Goal: Task Accomplishment & Management: Manage account settings

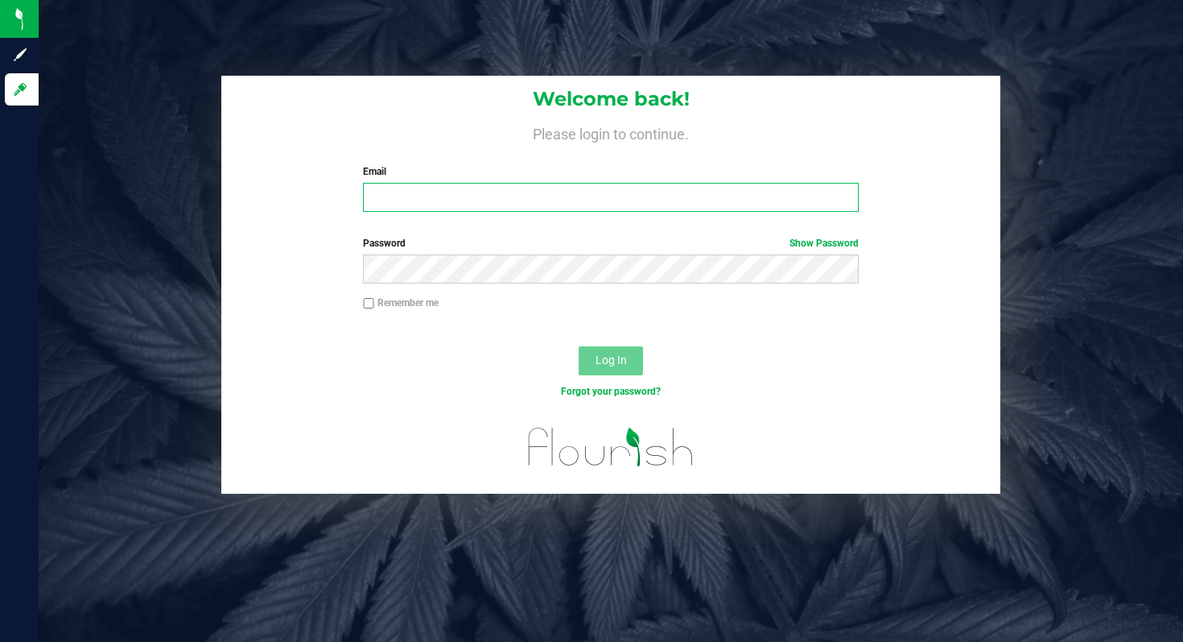
type input "smiley@fulltiltlabs.com"
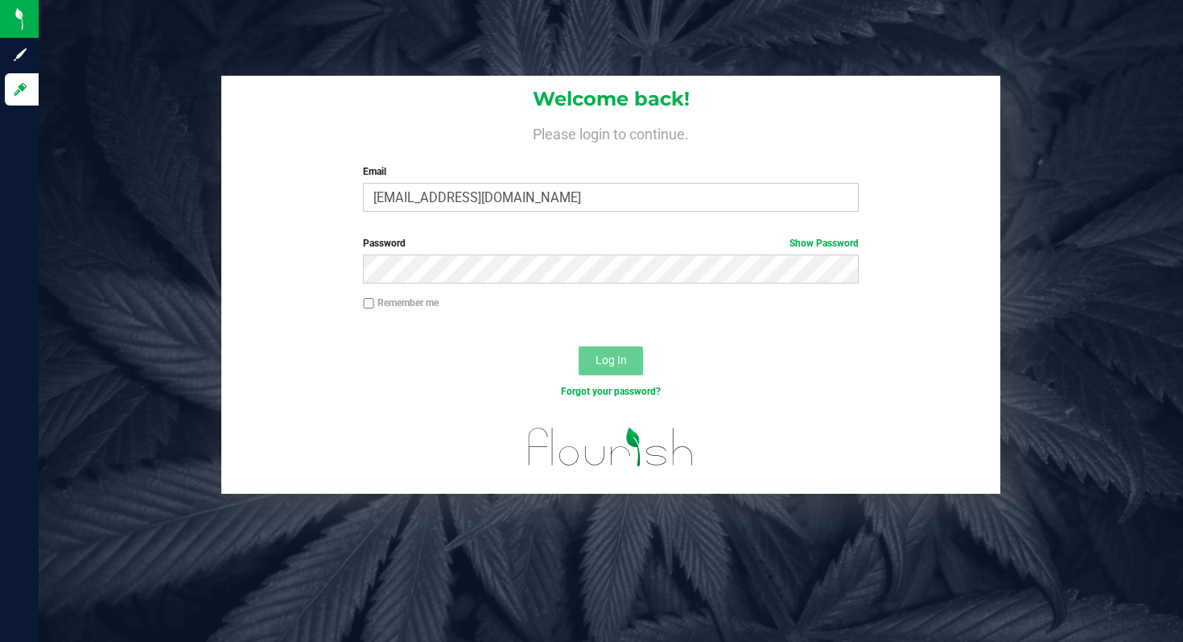
click at [606, 370] on button "Log In" at bounding box center [611, 360] width 64 height 29
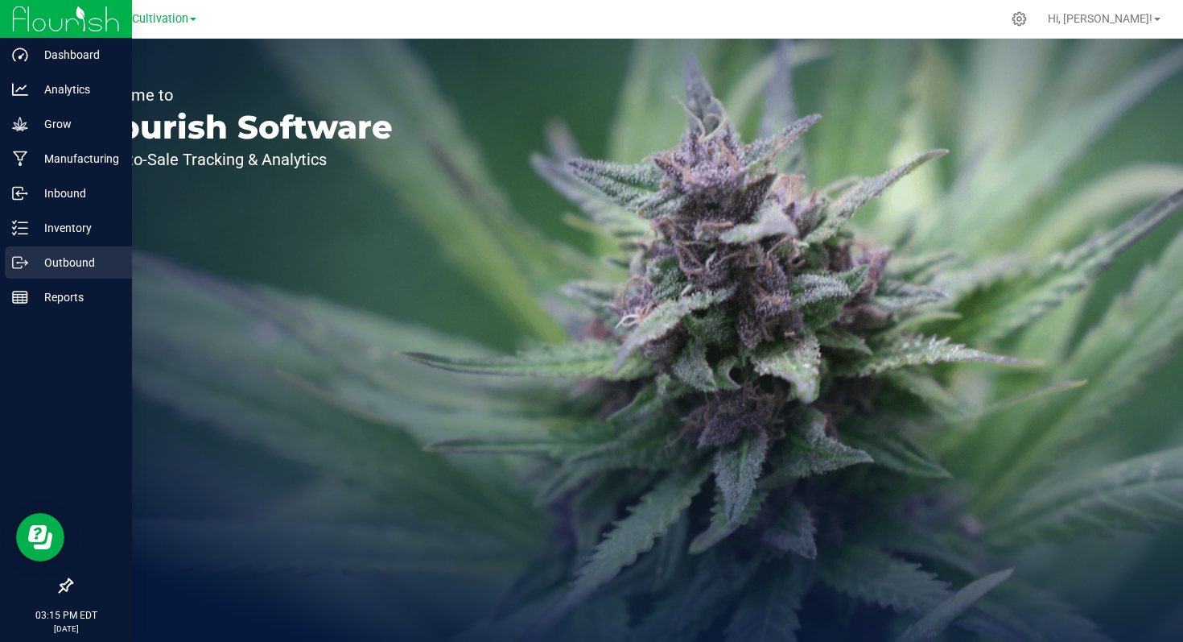
click at [62, 266] on p "Outbound" at bounding box center [76, 262] width 97 height 19
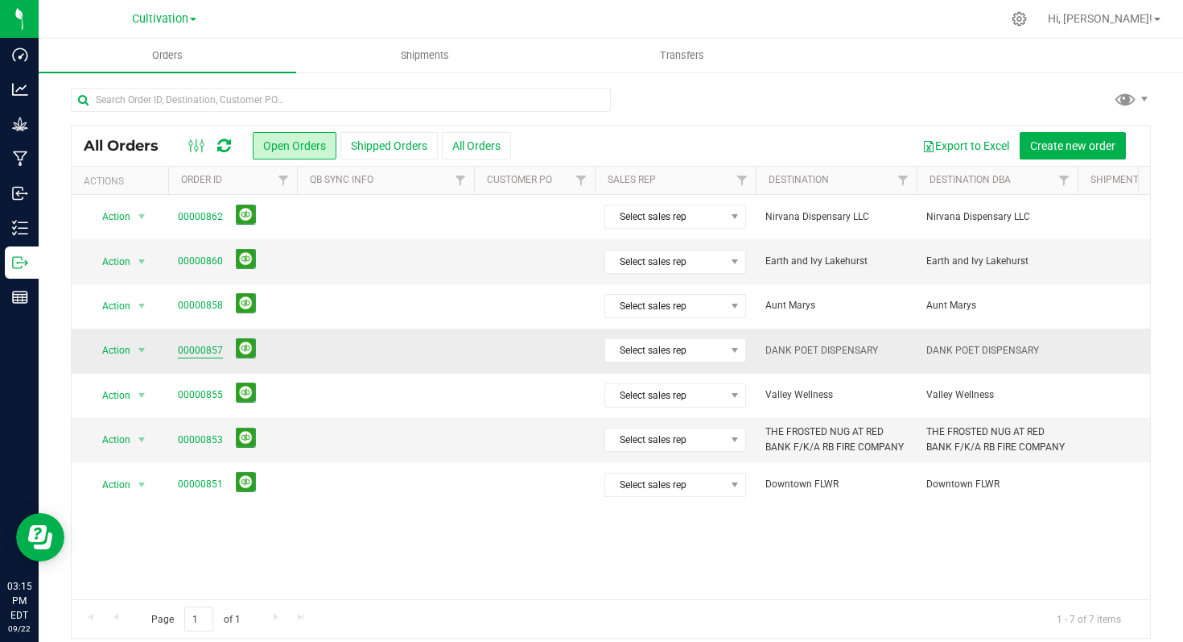
click at [199, 348] on link "00000857" at bounding box center [200, 350] width 45 height 15
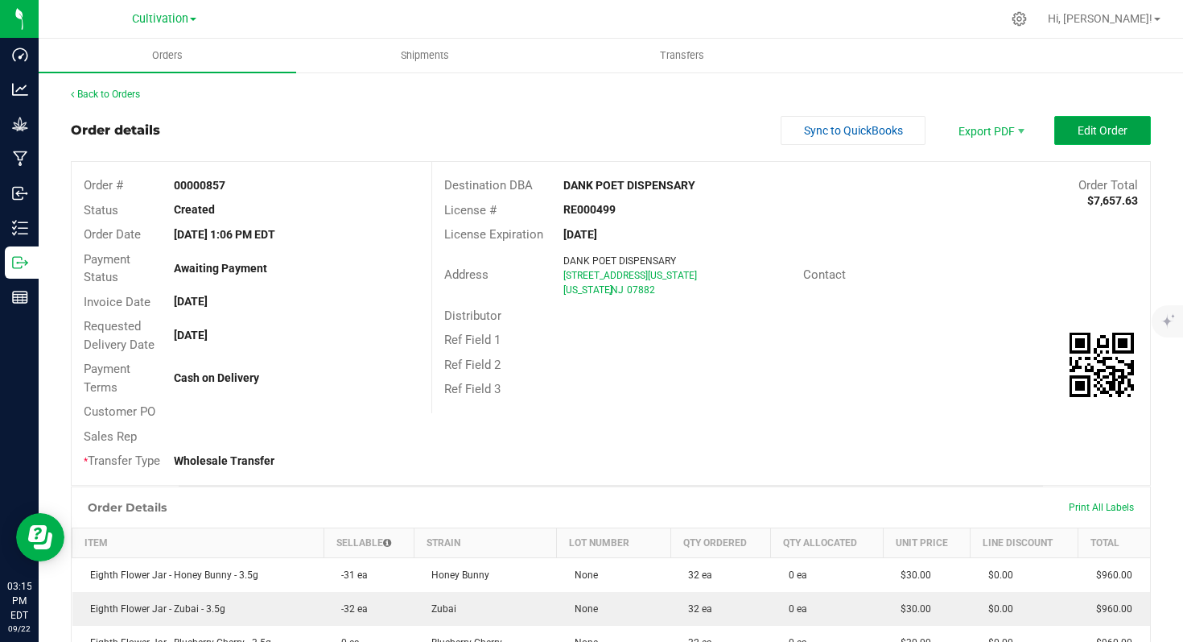
click at [1072, 139] on button "Edit Order" at bounding box center [1102, 130] width 97 height 29
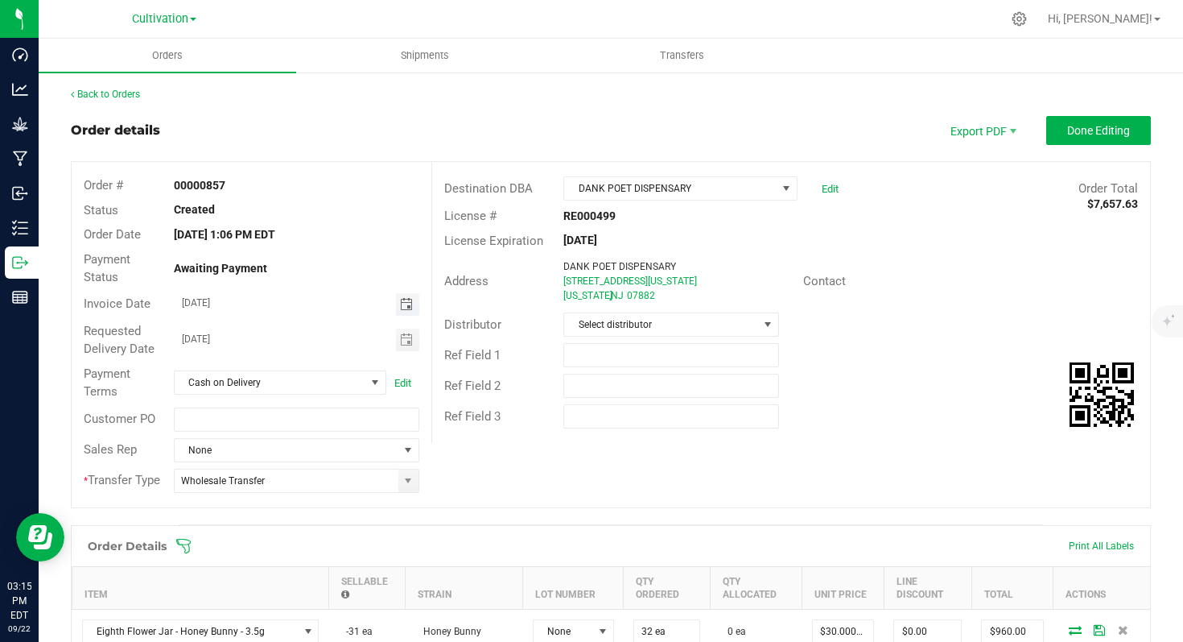
click at [403, 302] on span "Toggle calendar" at bounding box center [406, 304] width 13 height 13
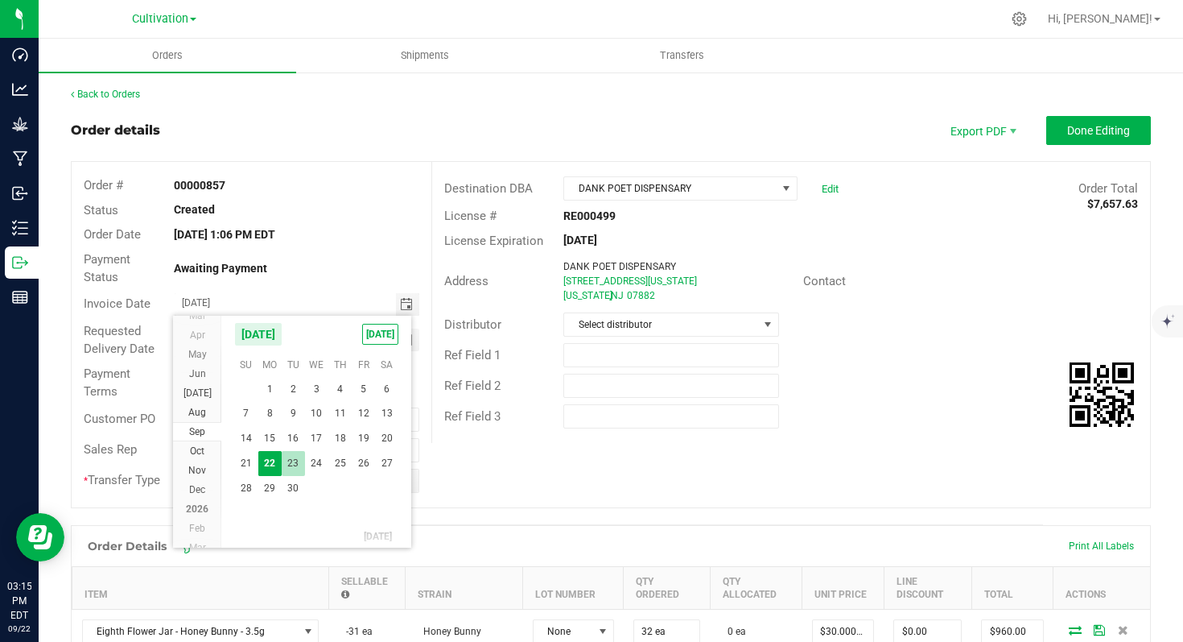
click at [296, 456] on span "23" at bounding box center [293, 463] width 23 height 25
type input "[DATE]"
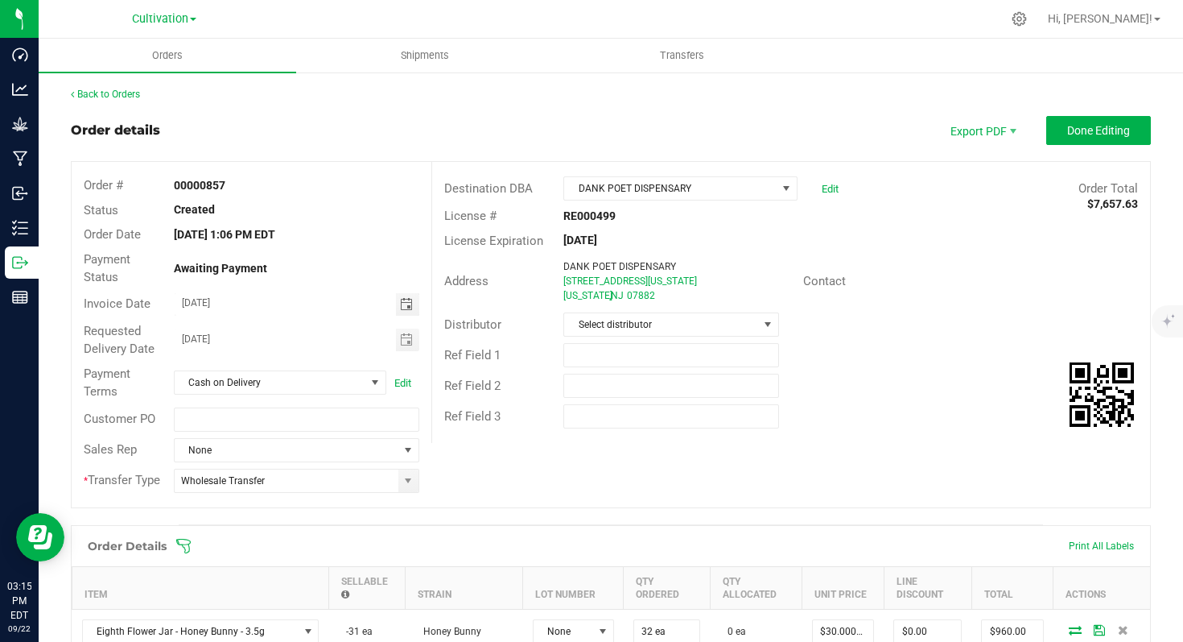
click at [324, 288] on div "Payment Status Awaiting Payment" at bounding box center [252, 268] width 360 height 43
click at [1071, 135] on span "Done Editing" at bounding box center [1098, 130] width 63 height 13
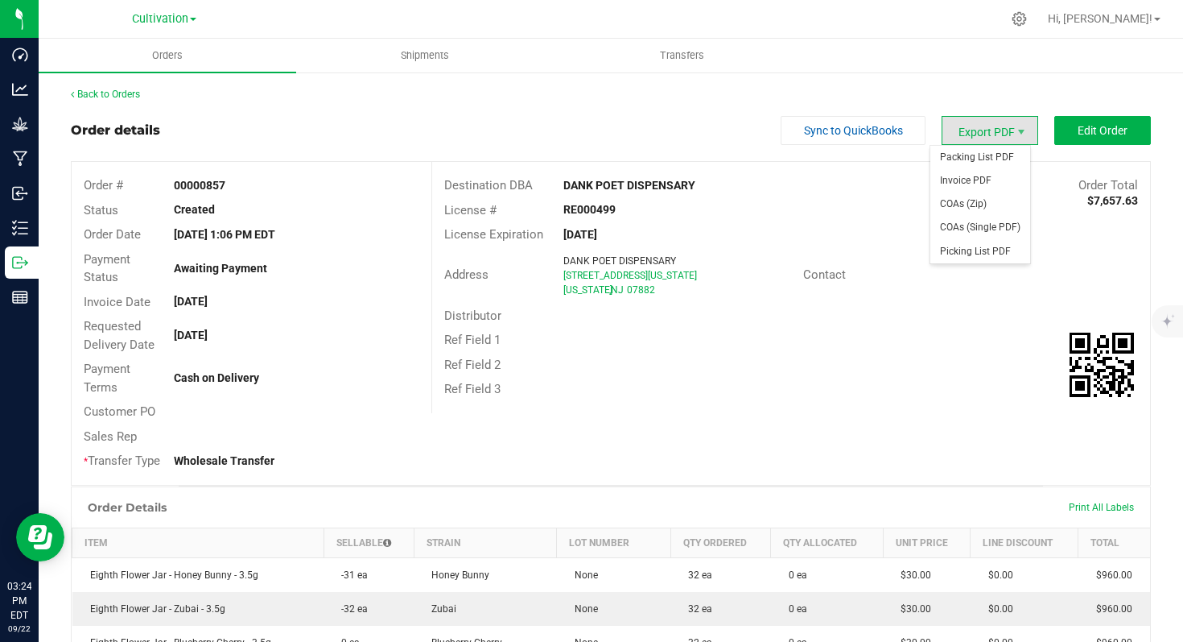
click at [992, 131] on span "Export PDF" at bounding box center [990, 130] width 97 height 29
click at [982, 184] on span "Invoice PDF" at bounding box center [981, 180] width 100 height 23
click at [181, 16] on span "Cultivation" at bounding box center [160, 19] width 56 height 14
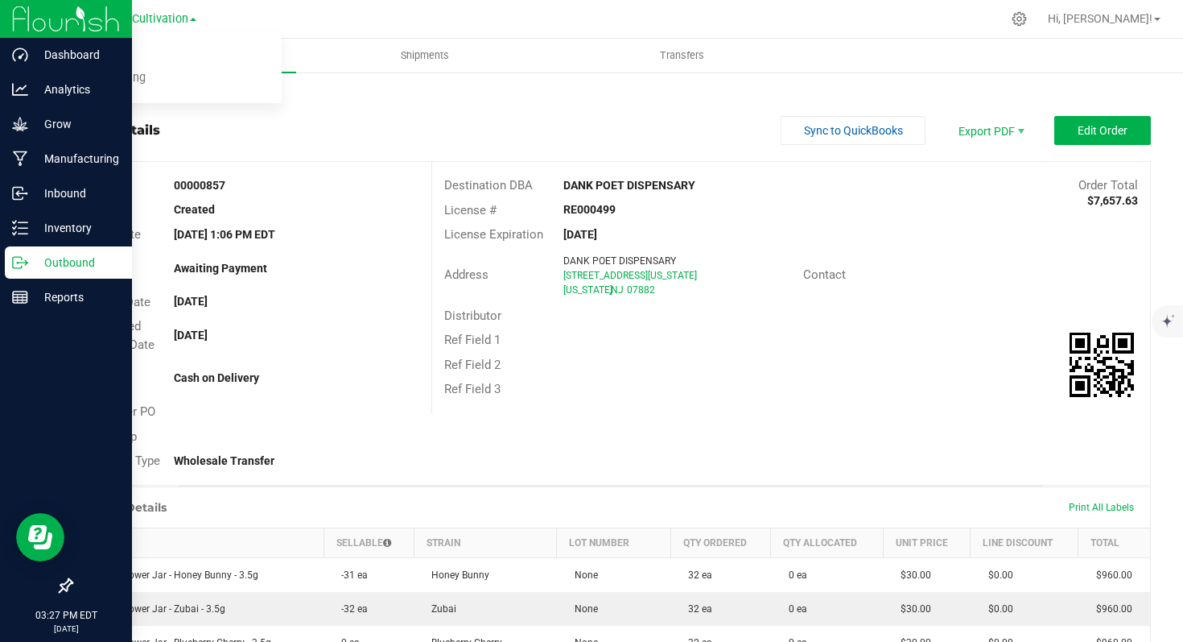
click at [14, 263] on icon at bounding box center [20, 262] width 16 height 16
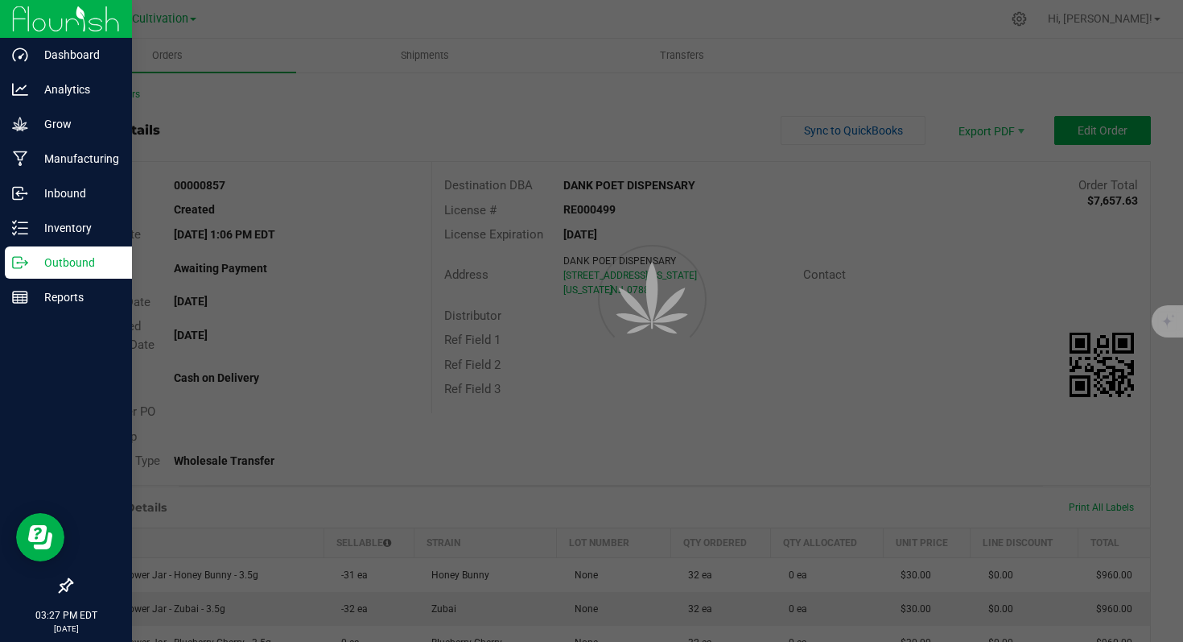
click at [87, 267] on p "Outbound" at bounding box center [76, 262] width 97 height 19
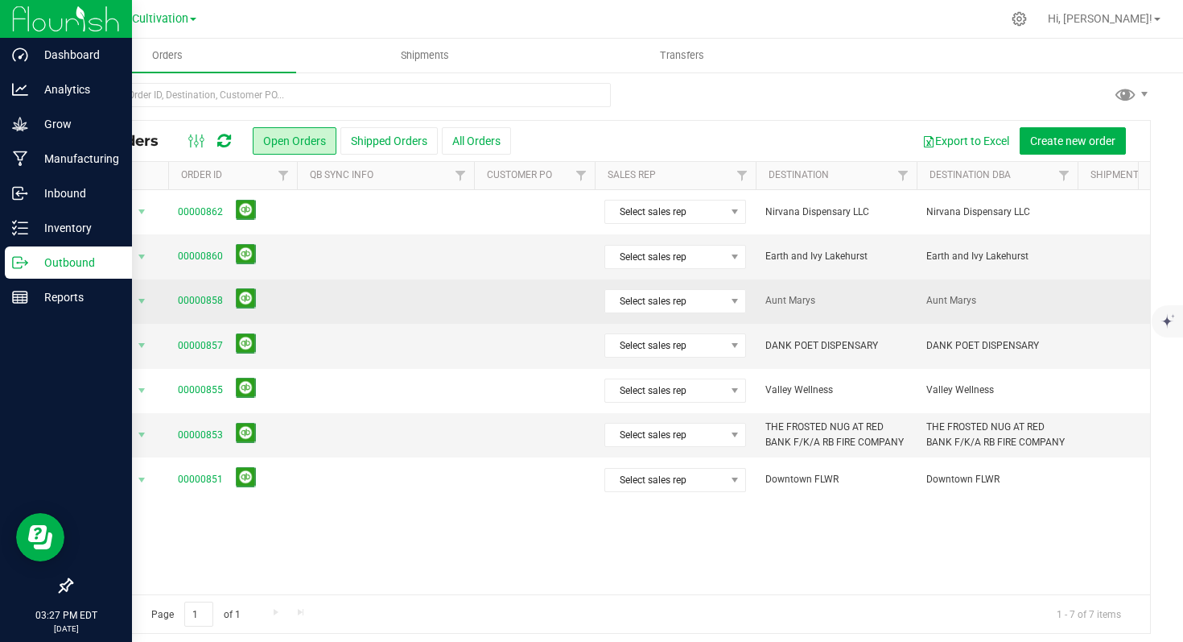
scroll to position [13, 0]
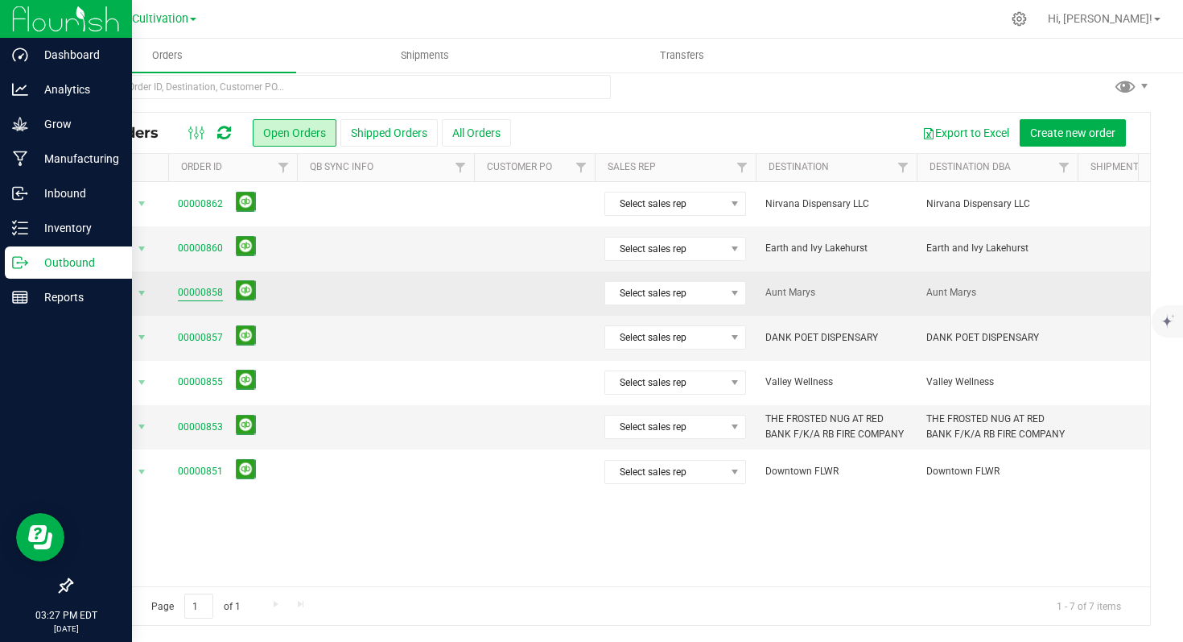
click at [209, 293] on link "00000858" at bounding box center [200, 292] width 45 height 15
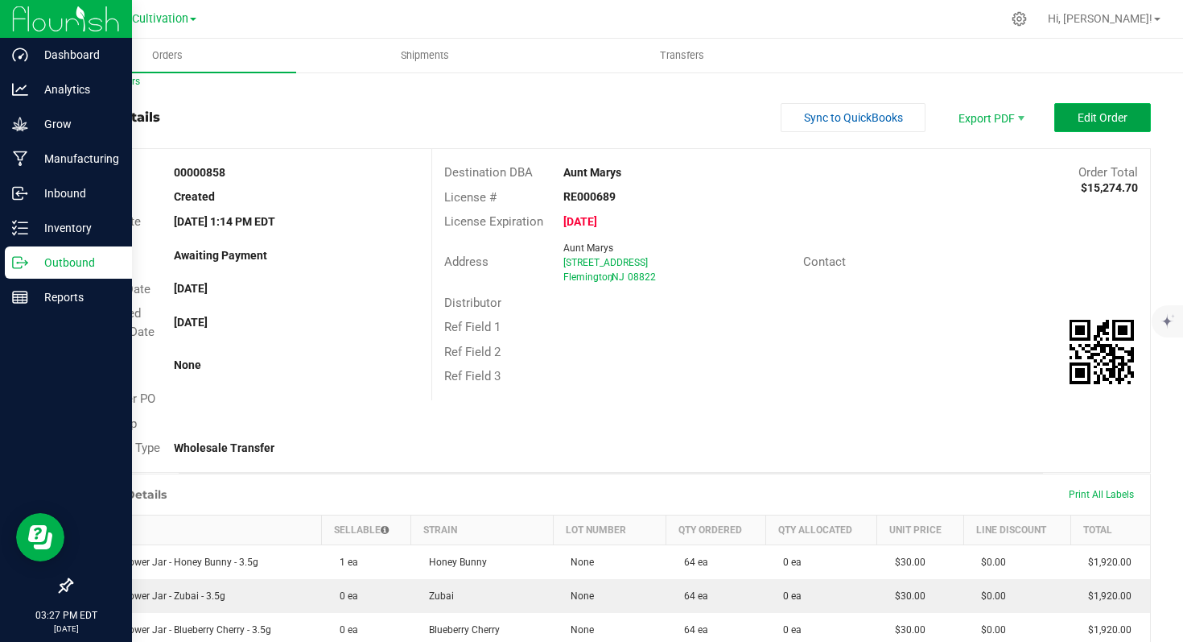
click at [1078, 117] on span "Edit Order" at bounding box center [1103, 117] width 50 height 13
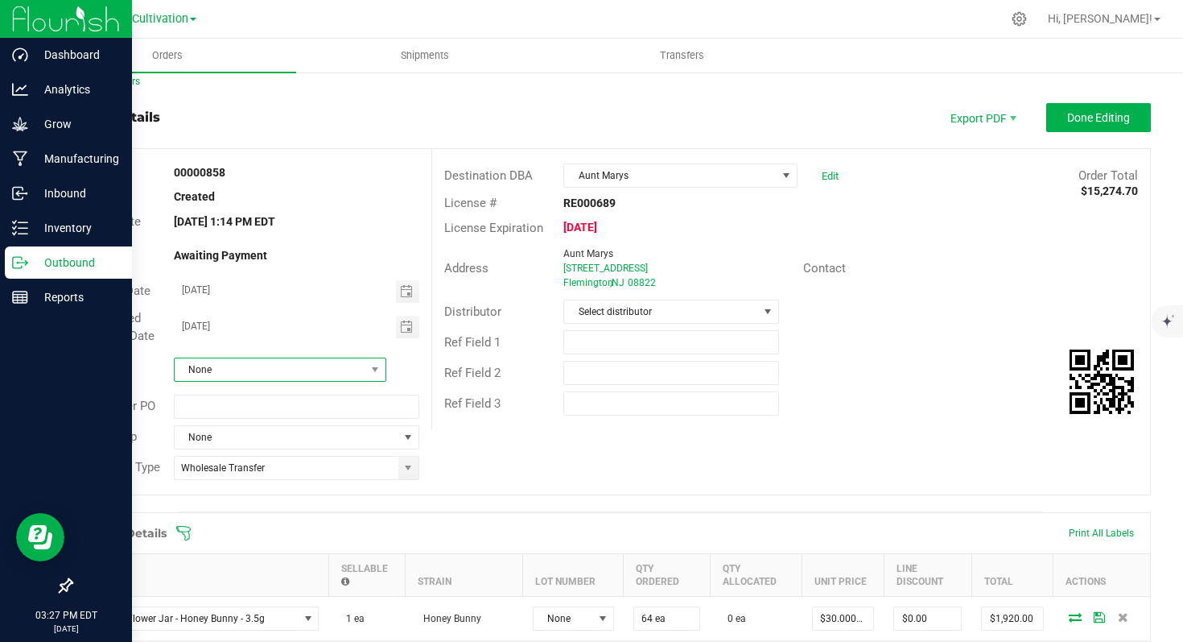
click at [362, 374] on span "None" at bounding box center [280, 369] width 213 height 24
click at [258, 570] on li "Net 15" at bounding box center [277, 575] width 208 height 27
click at [410, 293] on span "Toggle calendar" at bounding box center [407, 291] width 23 height 23
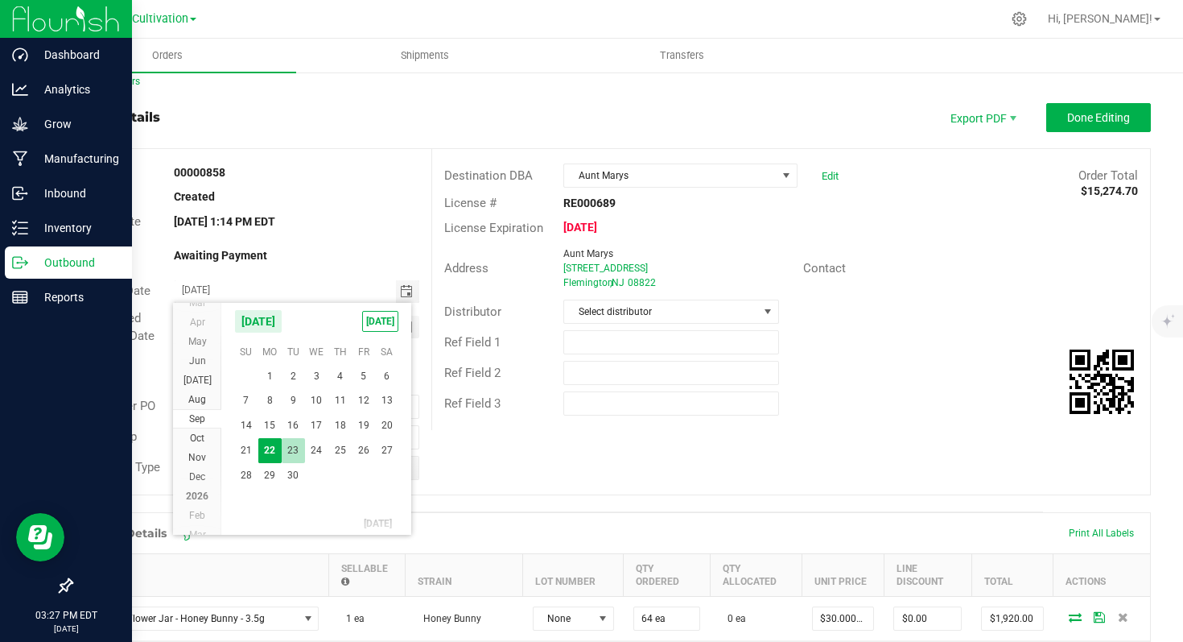
click at [297, 449] on span "23" at bounding box center [293, 450] width 23 height 25
type input "[DATE]"
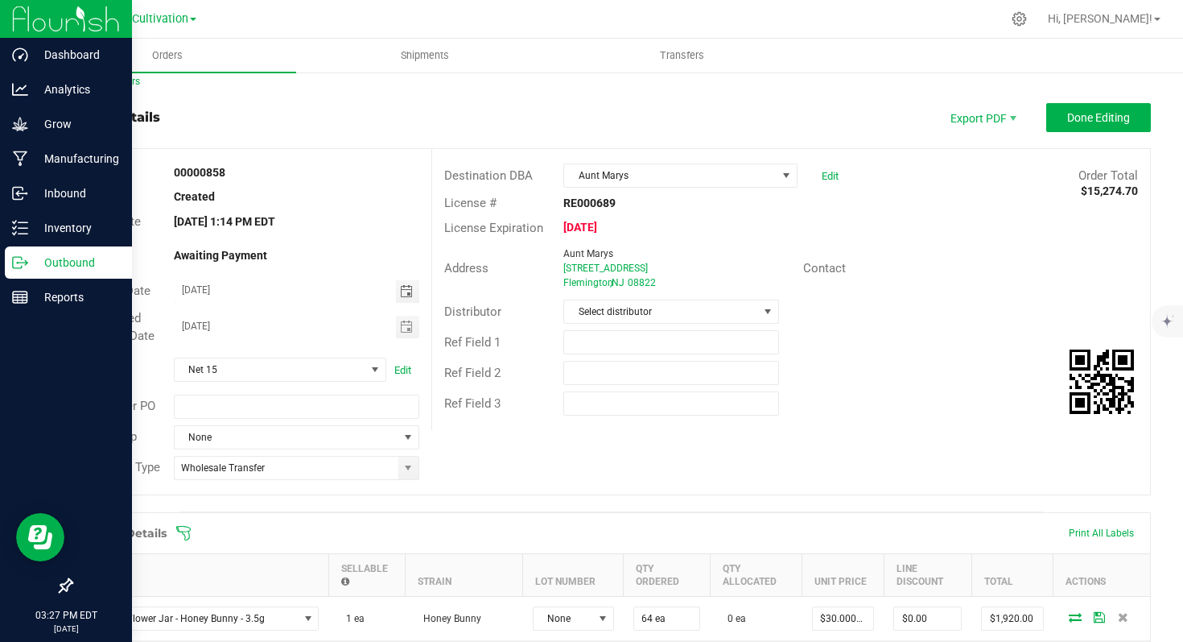
click at [542, 420] on div "Destination DBA Aunt Marys Edit Order Total $15,274.70 License # RE000689 Licen…" at bounding box center [790, 289] width 719 height 281
click at [1080, 116] on span "Done Editing" at bounding box center [1098, 117] width 63 height 13
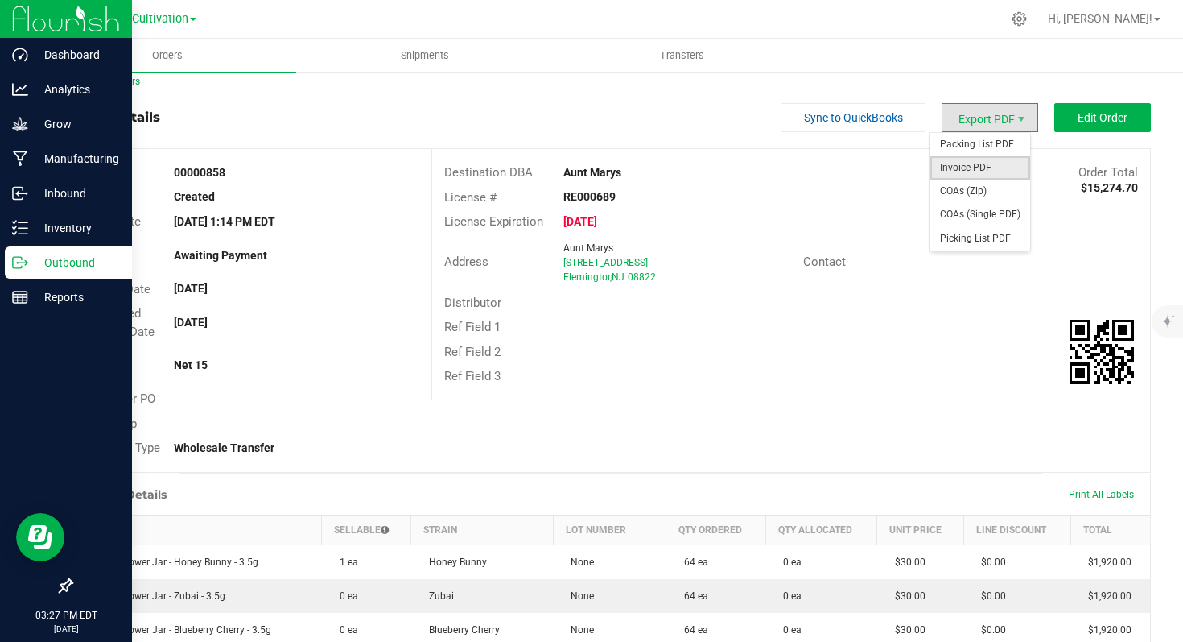
click at [980, 166] on span "Invoice PDF" at bounding box center [981, 167] width 100 height 23
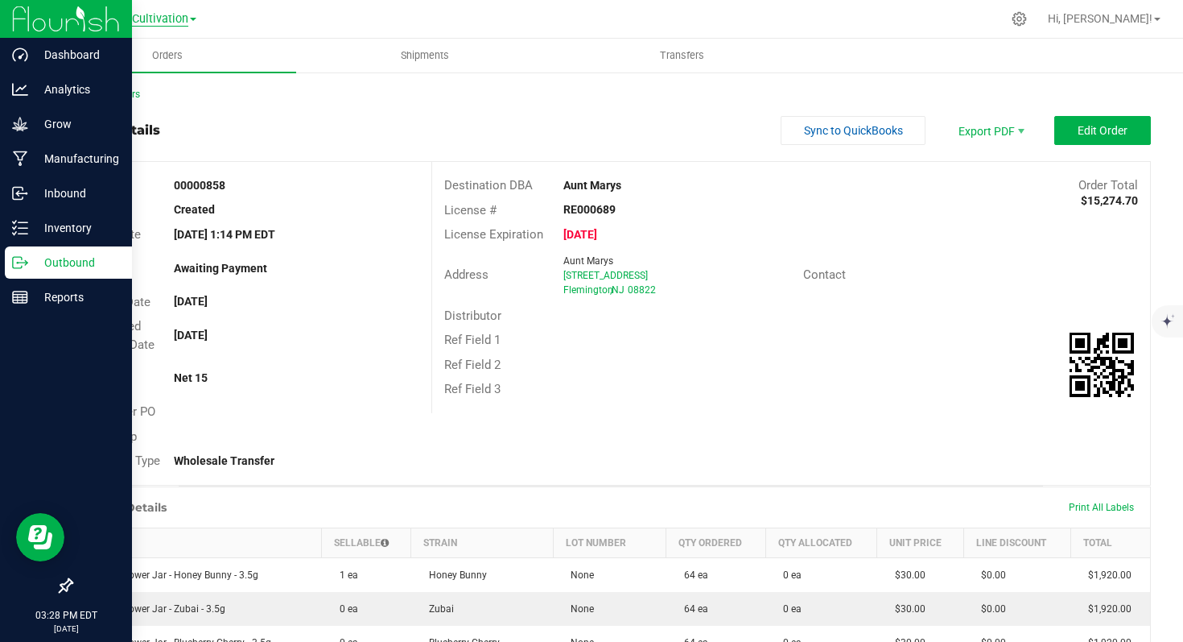
click at [158, 17] on span "Cultivation" at bounding box center [160, 19] width 56 height 14
click at [155, 79] on link "Manufacturing" at bounding box center [164, 79] width 235 height 22
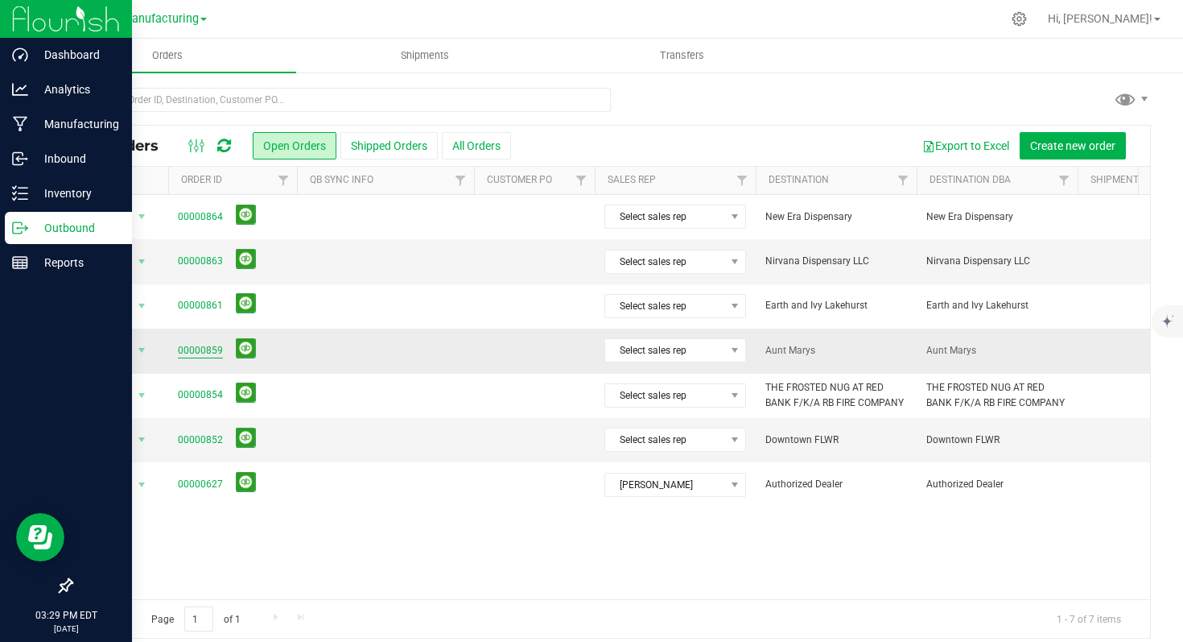
click at [192, 351] on link "00000859" at bounding box center [200, 350] width 45 height 15
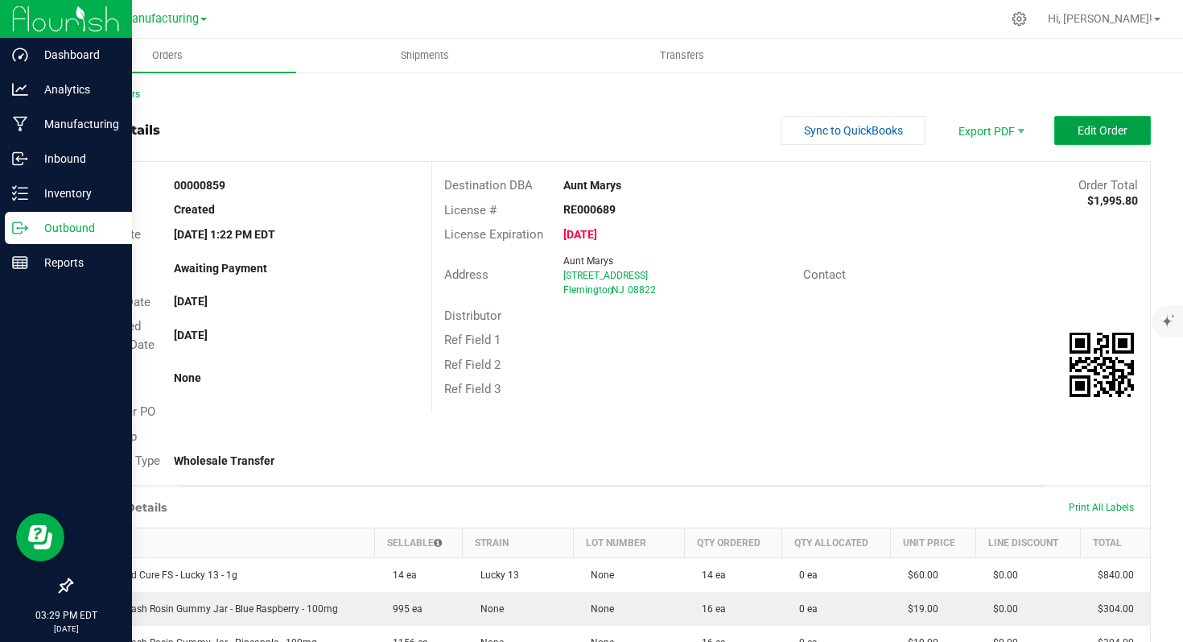
click at [1078, 133] on span "Edit Order" at bounding box center [1103, 130] width 50 height 13
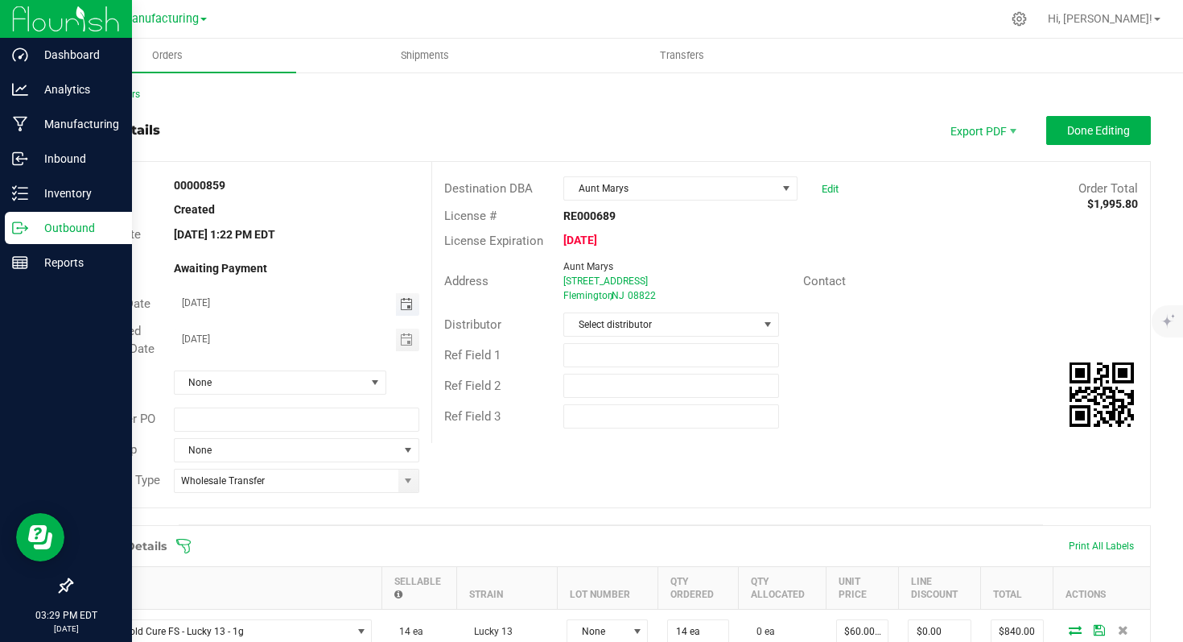
click at [401, 303] on span "Toggle calendar" at bounding box center [406, 304] width 13 height 13
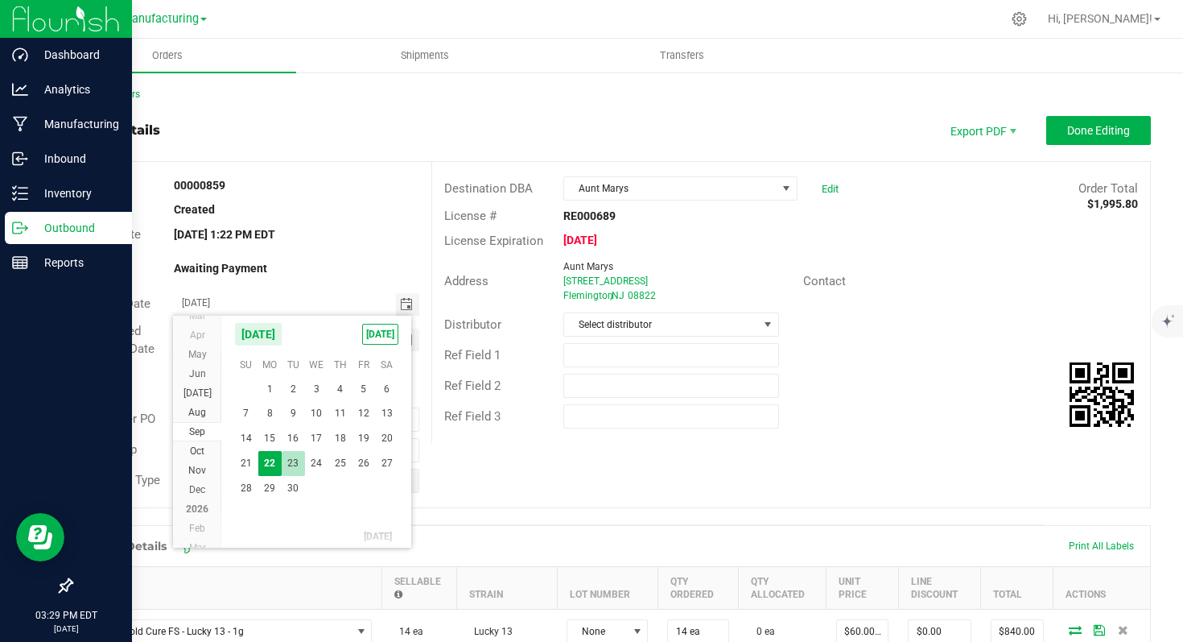
click at [289, 466] on span "23" at bounding box center [293, 463] width 23 height 25
type input "[DATE]"
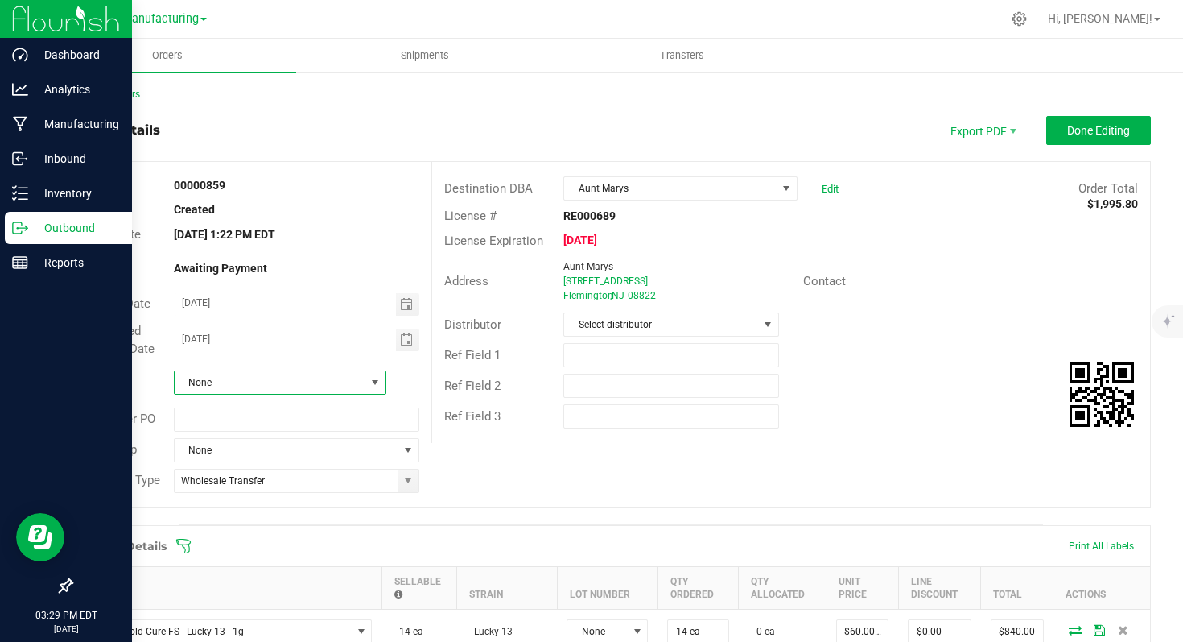
click at [374, 381] on span at bounding box center [375, 382] width 13 height 13
click at [233, 587] on li "Net 15" at bounding box center [277, 588] width 208 height 27
click at [1067, 134] on span "Done Editing" at bounding box center [1098, 130] width 63 height 13
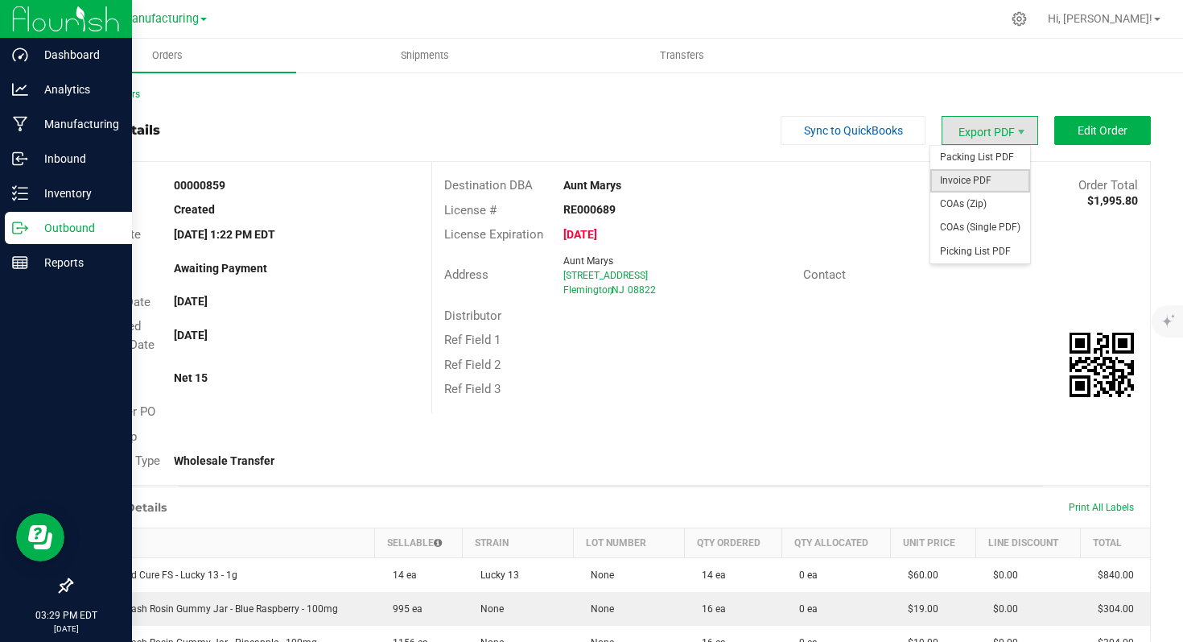
click at [989, 177] on span "Invoice PDF" at bounding box center [981, 180] width 100 height 23
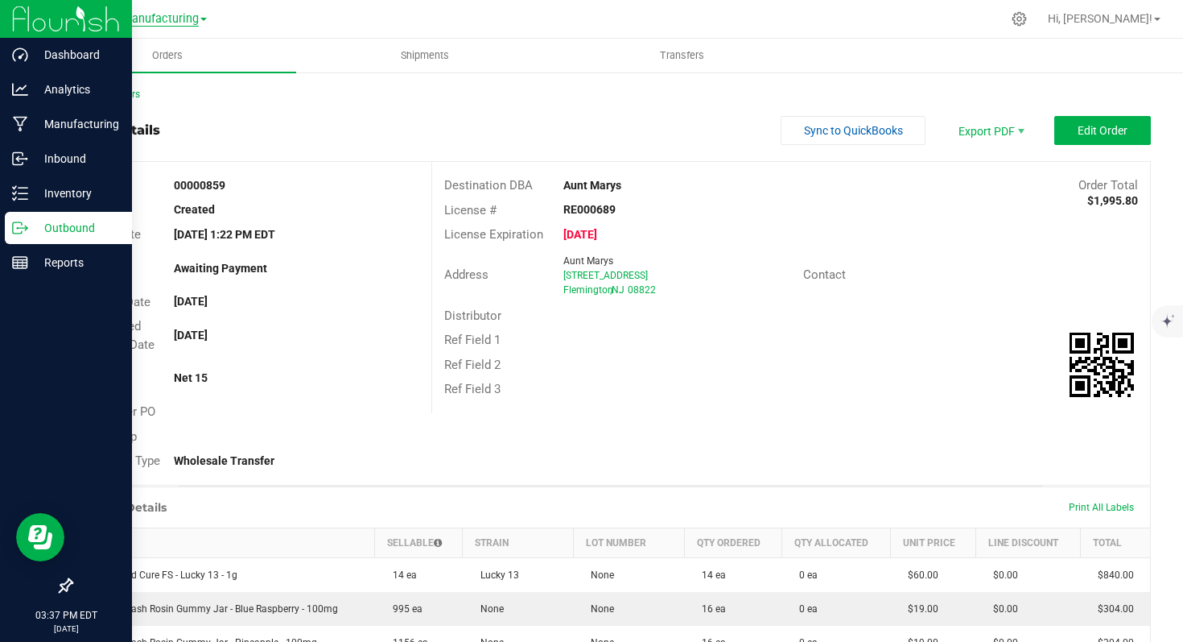
click at [170, 17] on span "Manufacturing" at bounding box center [160, 19] width 77 height 14
click at [171, 24] on span "Manufacturing" at bounding box center [160, 19] width 77 height 14
click at [167, 19] on span "Manufacturing" at bounding box center [160, 19] width 77 height 14
click at [142, 57] on link "Cultivation" at bounding box center [164, 57] width 235 height 22
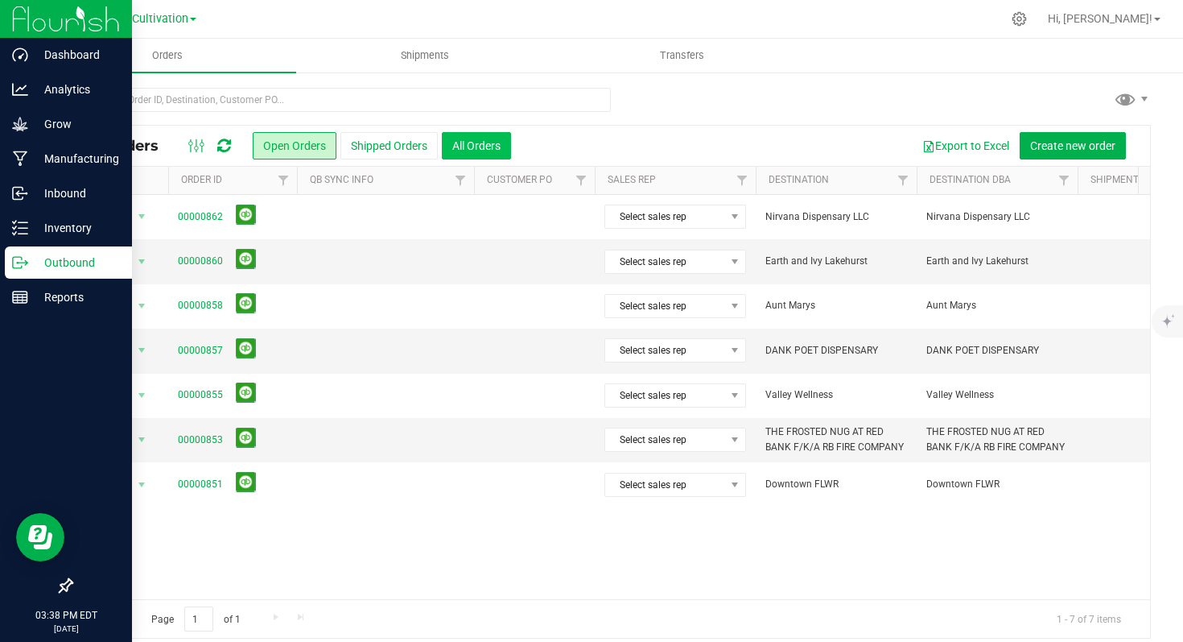
click at [455, 146] on button "All Orders" at bounding box center [476, 145] width 69 height 27
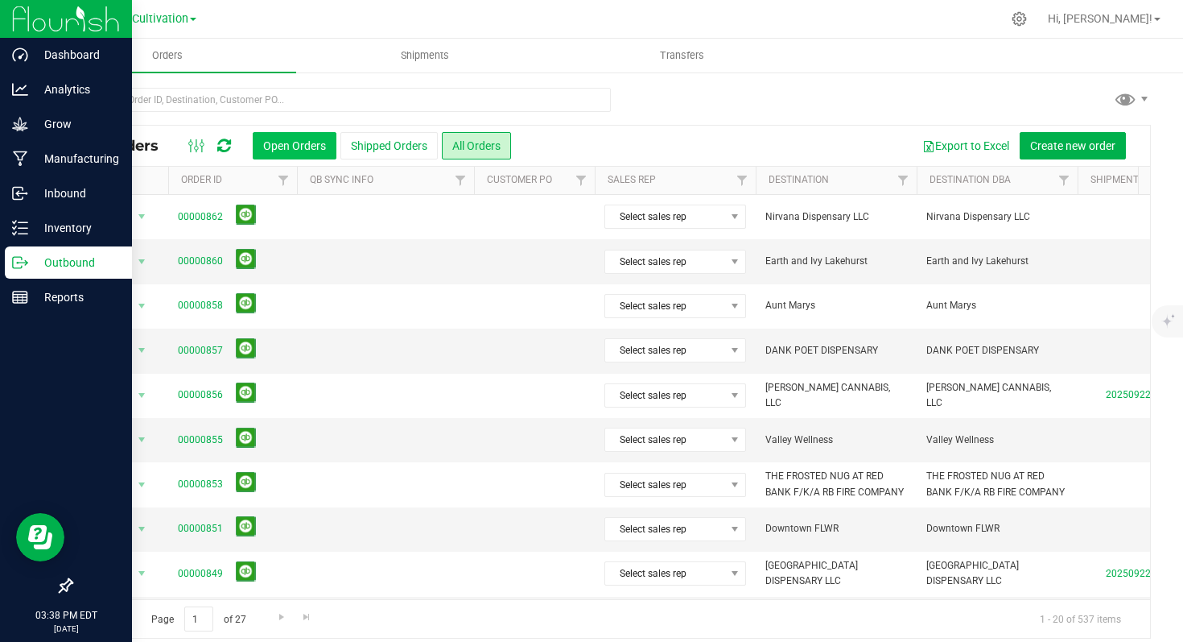
click at [307, 143] on button "Open Orders" at bounding box center [295, 145] width 84 height 27
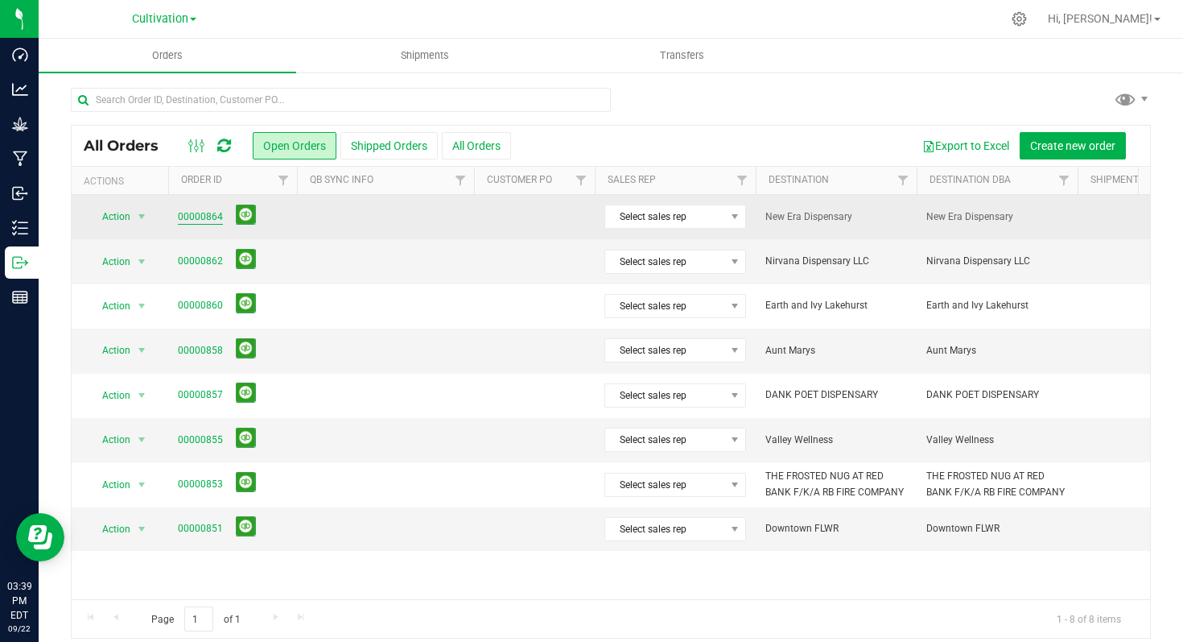
click at [203, 218] on link "00000864" at bounding box center [200, 216] width 45 height 15
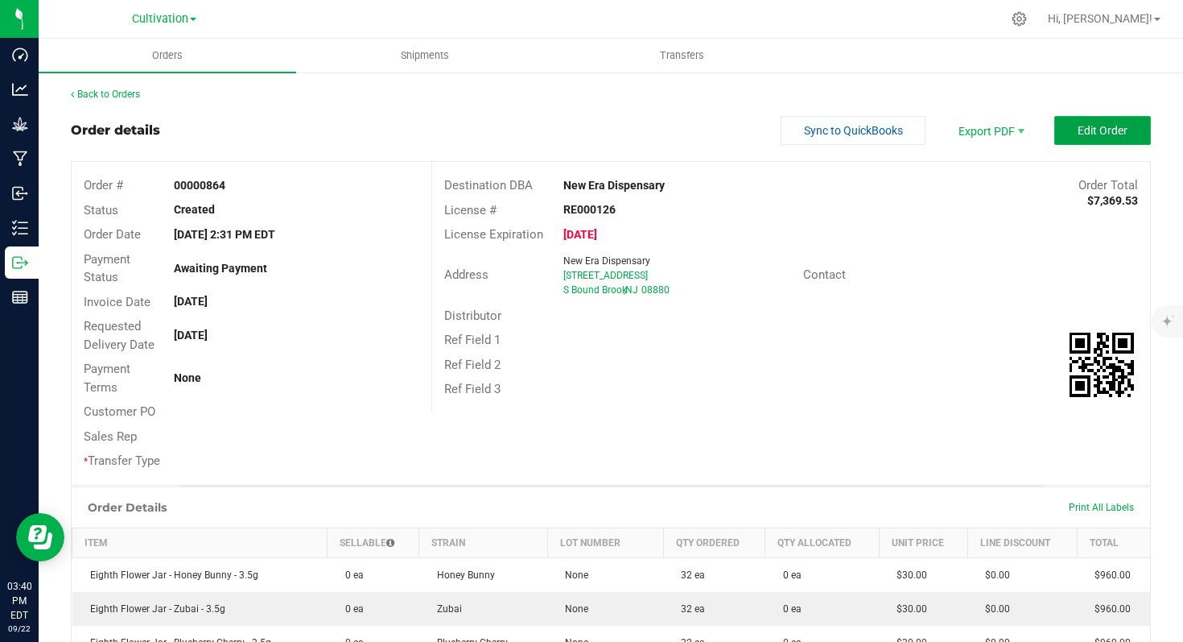
click at [1085, 131] on span "Edit Order" at bounding box center [1103, 130] width 50 height 13
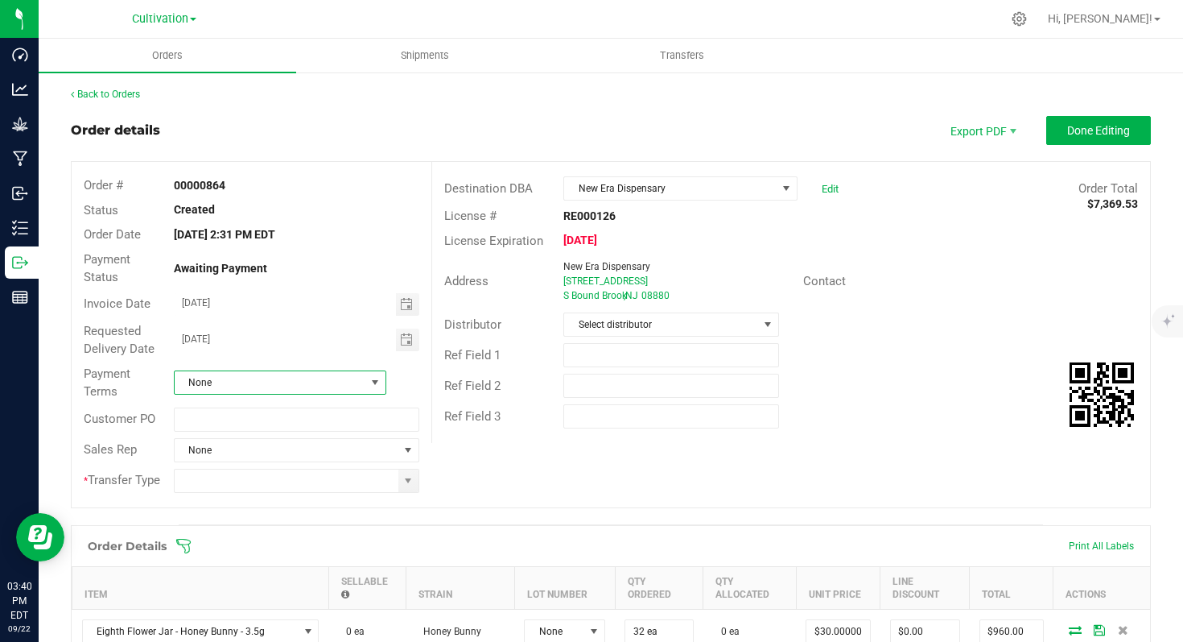
click at [372, 380] on span at bounding box center [375, 382] width 13 height 13
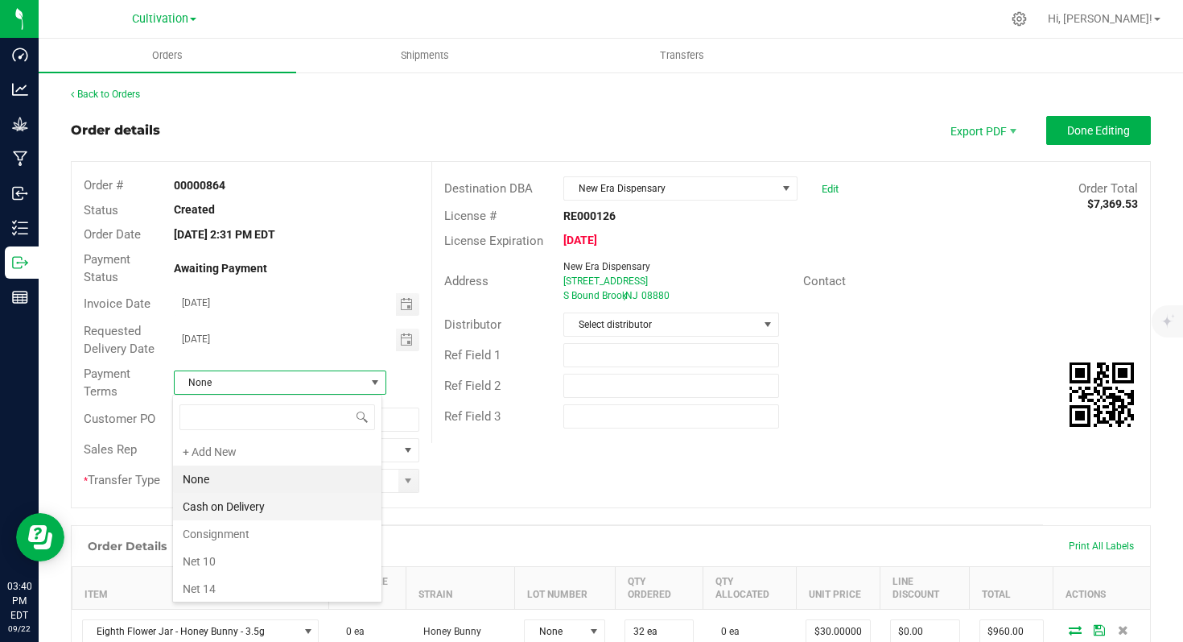
click at [298, 510] on li "Cash on Delivery" at bounding box center [277, 506] width 208 height 27
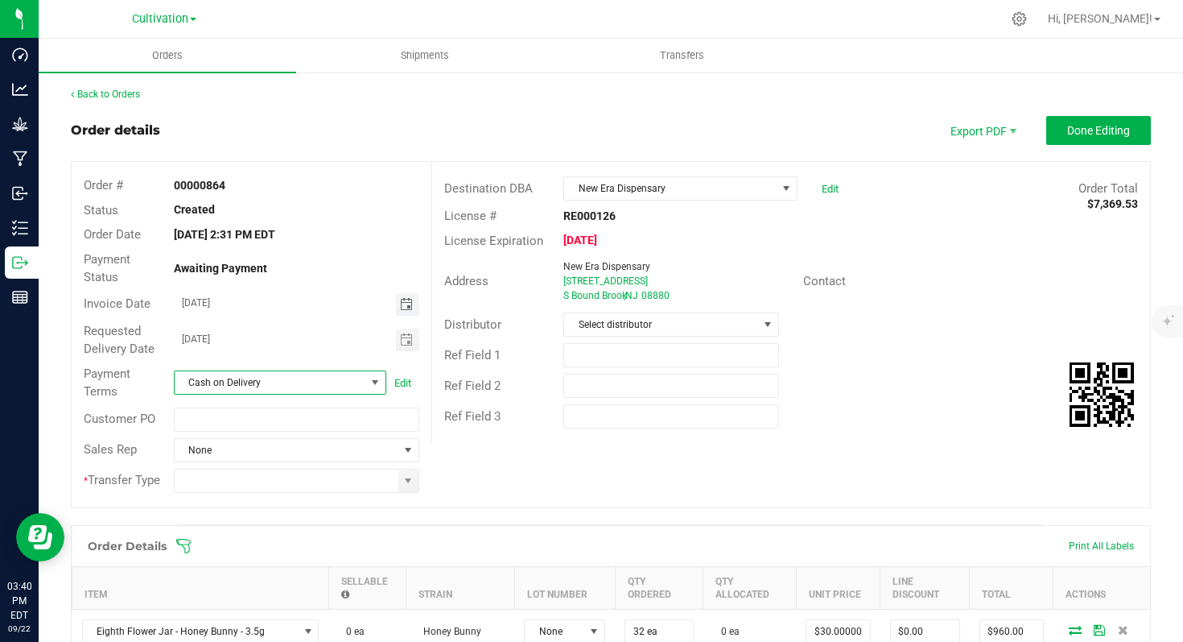
click at [402, 303] on span "Toggle calendar" at bounding box center [406, 304] width 13 height 13
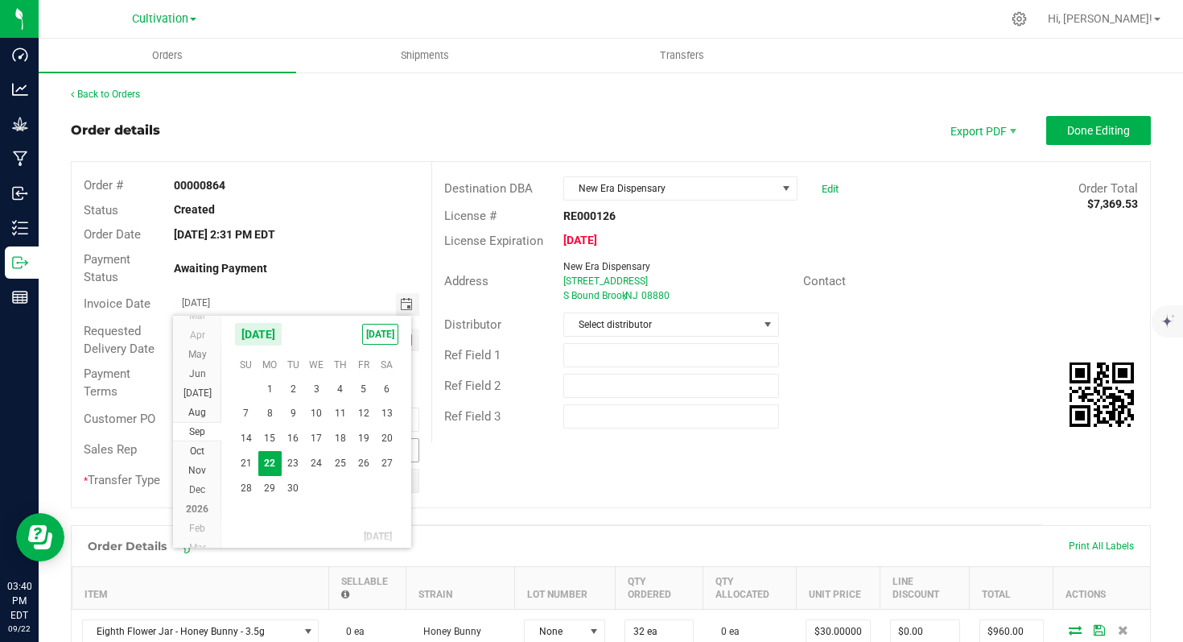
click at [291, 460] on span "23" at bounding box center [293, 463] width 23 height 25
type input "[DATE]"
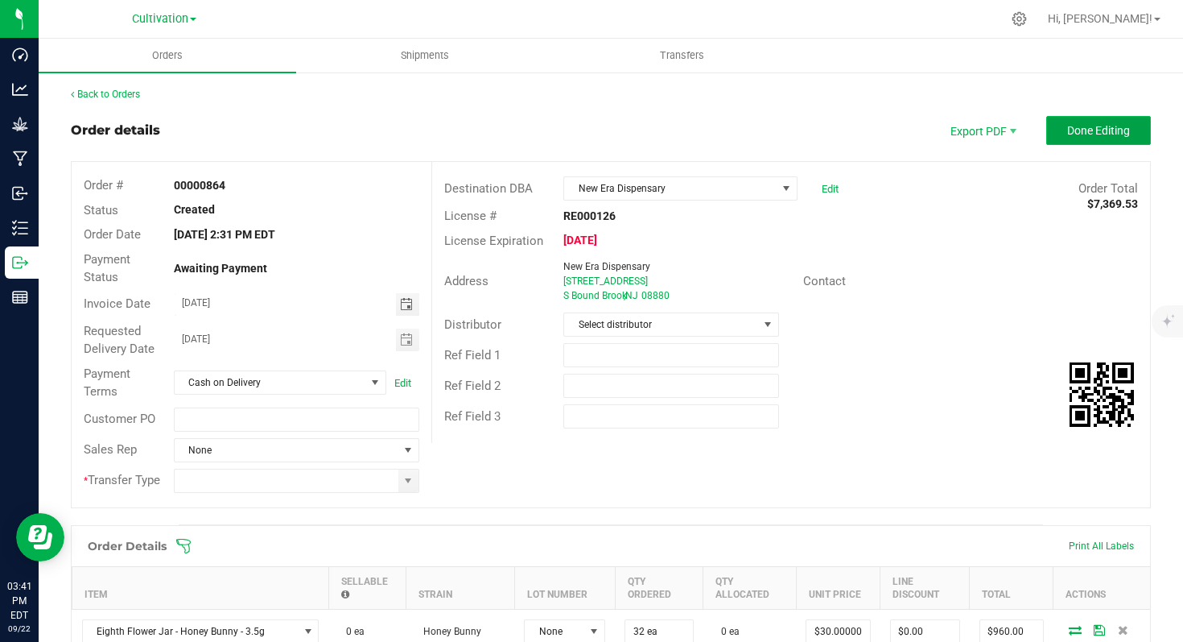
click at [1067, 133] on span "Done Editing" at bounding box center [1098, 130] width 63 height 13
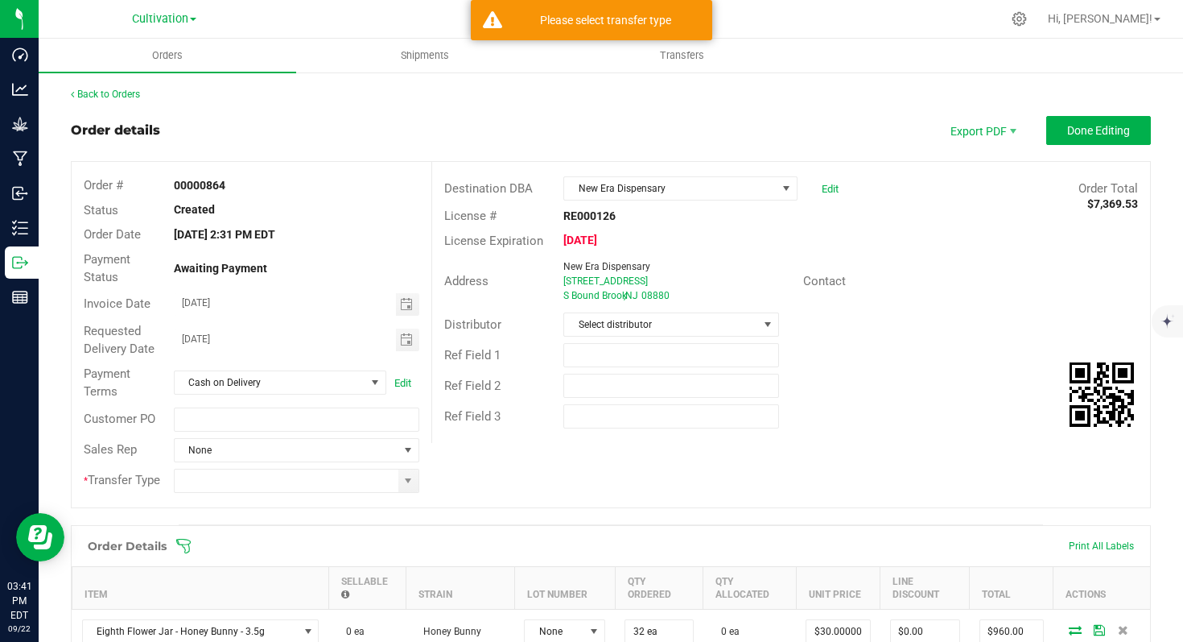
click at [1001, 225] on div "License # RE000126" at bounding box center [791, 216] width 718 height 25
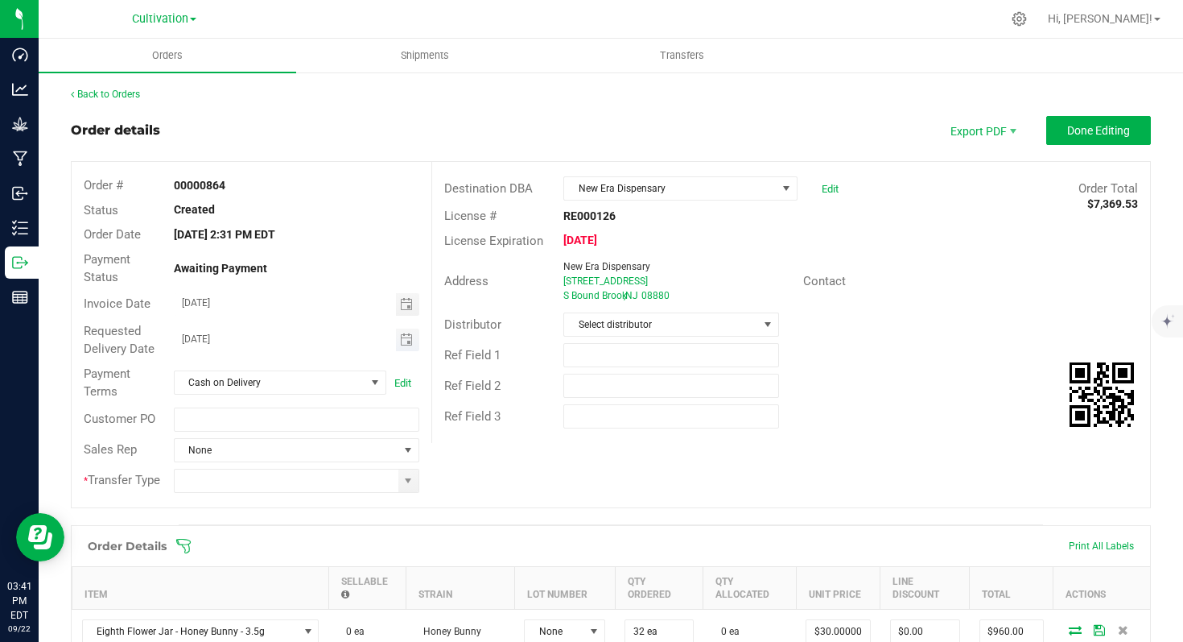
click at [341, 329] on input "[DATE]" at bounding box center [285, 338] width 221 height 20
click at [1067, 126] on span "Done Editing" at bounding box center [1098, 130] width 63 height 13
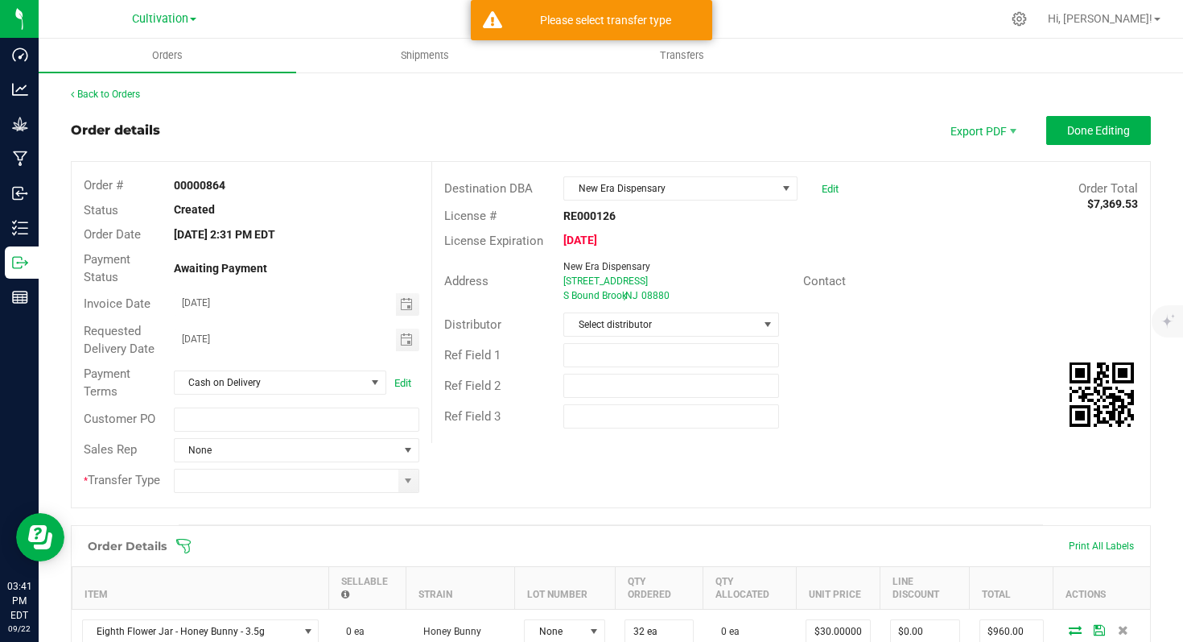
click at [991, 274] on div "Contact" at bounding box center [970, 281] width 359 height 25
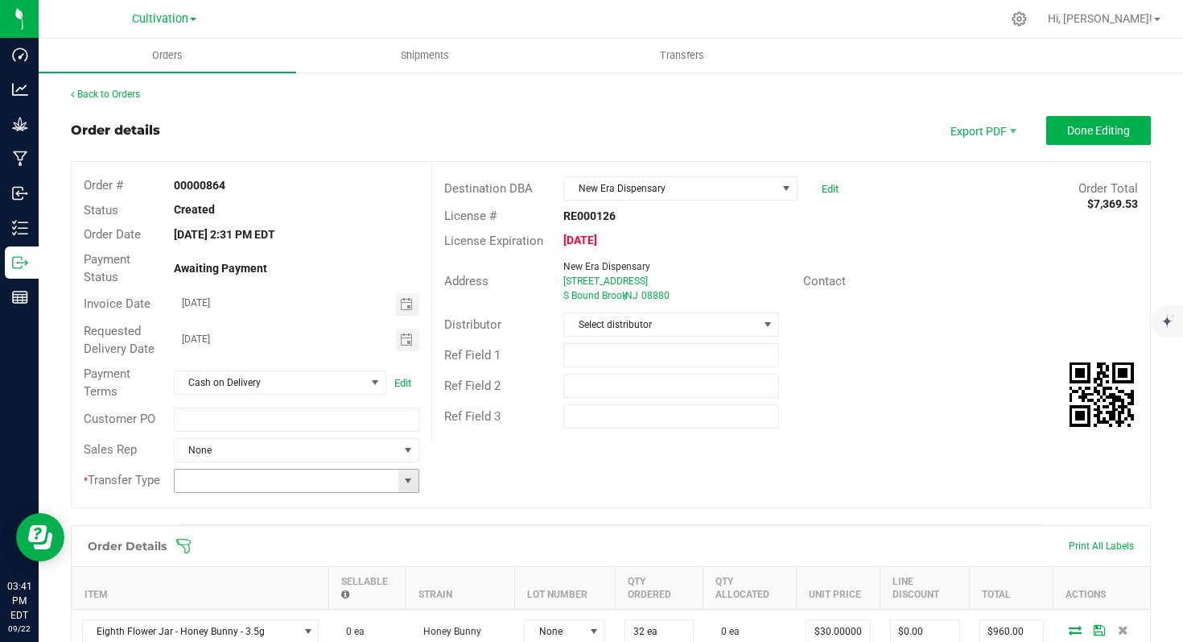
click at [406, 484] on span at bounding box center [408, 480] width 13 height 13
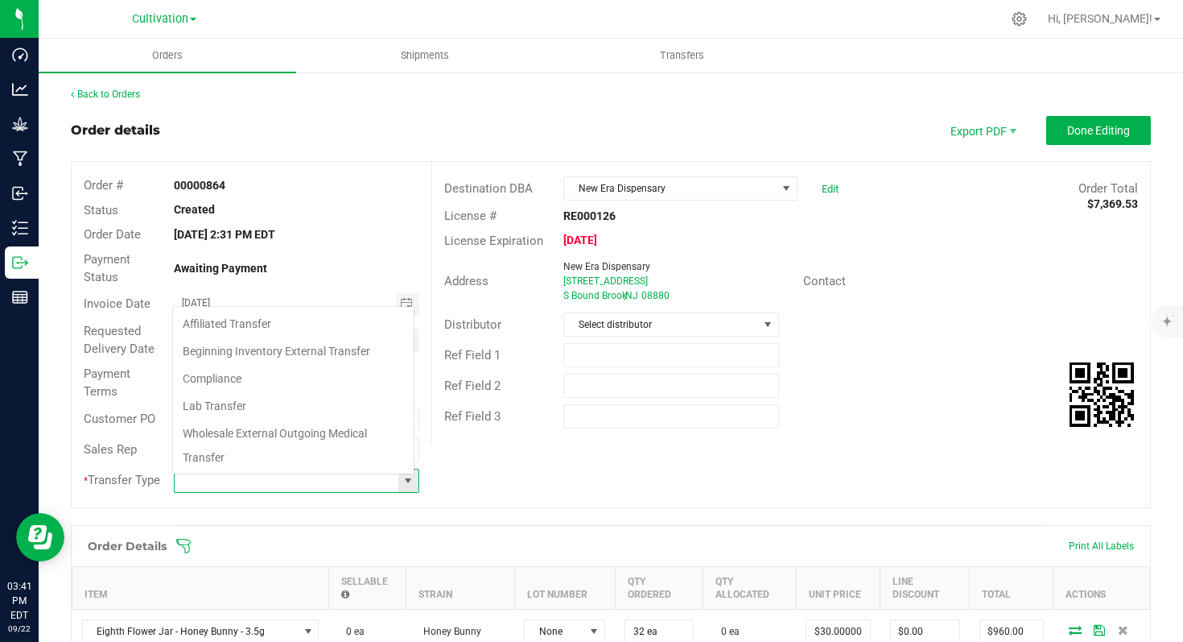
scroll to position [24, 239]
click at [475, 488] on div "Order # 00000864 Status Created Order Date [DATE] 2:31 PM EDT Payment Status Aw…" at bounding box center [611, 334] width 1079 height 345
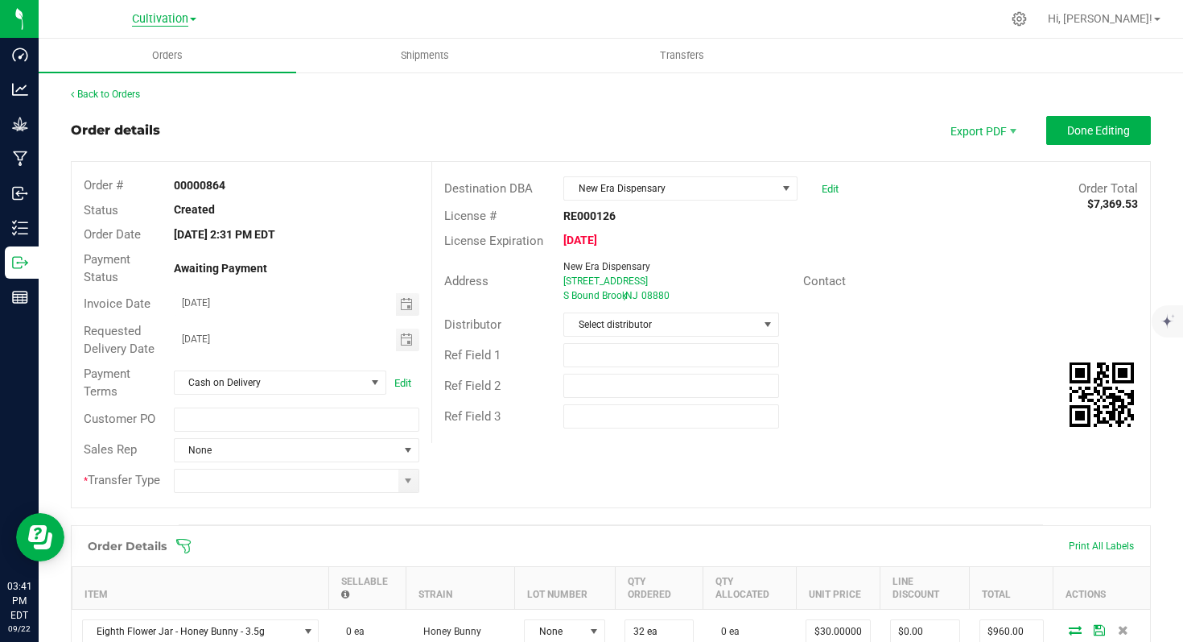
click at [166, 16] on span "Cultivation" at bounding box center [160, 19] width 56 height 14
click at [153, 52] on link "Cultivation" at bounding box center [164, 57] width 235 height 22
click at [162, 13] on span "Cultivation" at bounding box center [160, 19] width 56 height 14
click at [161, 74] on link "Manufacturing" at bounding box center [164, 79] width 235 height 22
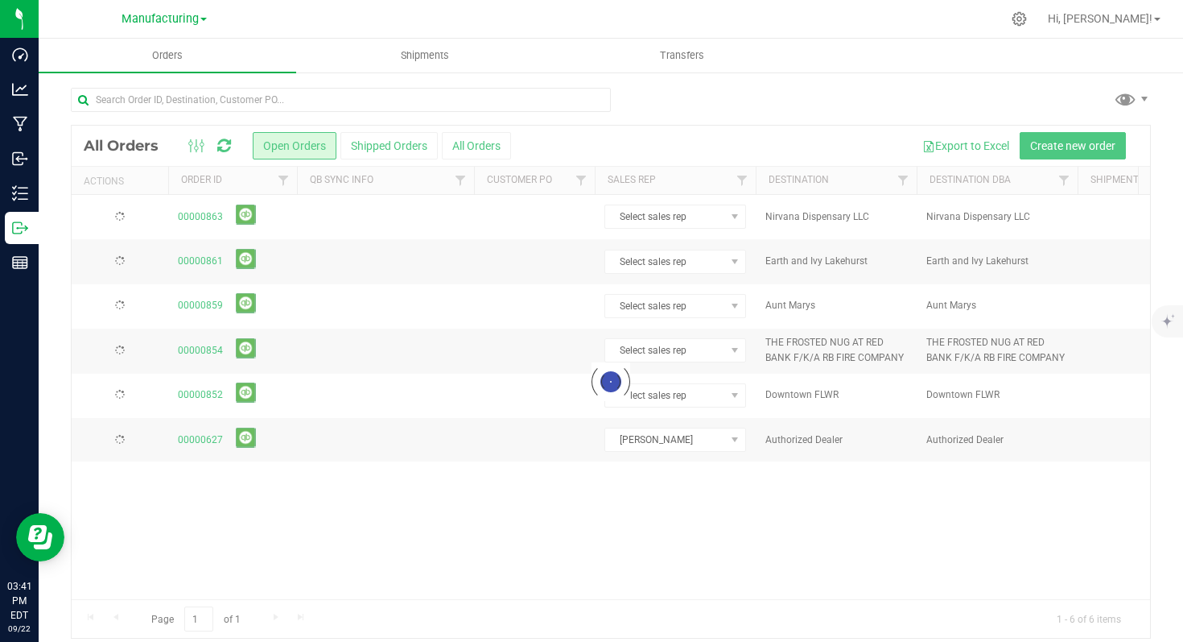
click at [175, 19] on span "Manufacturing" at bounding box center [160, 19] width 77 height 14
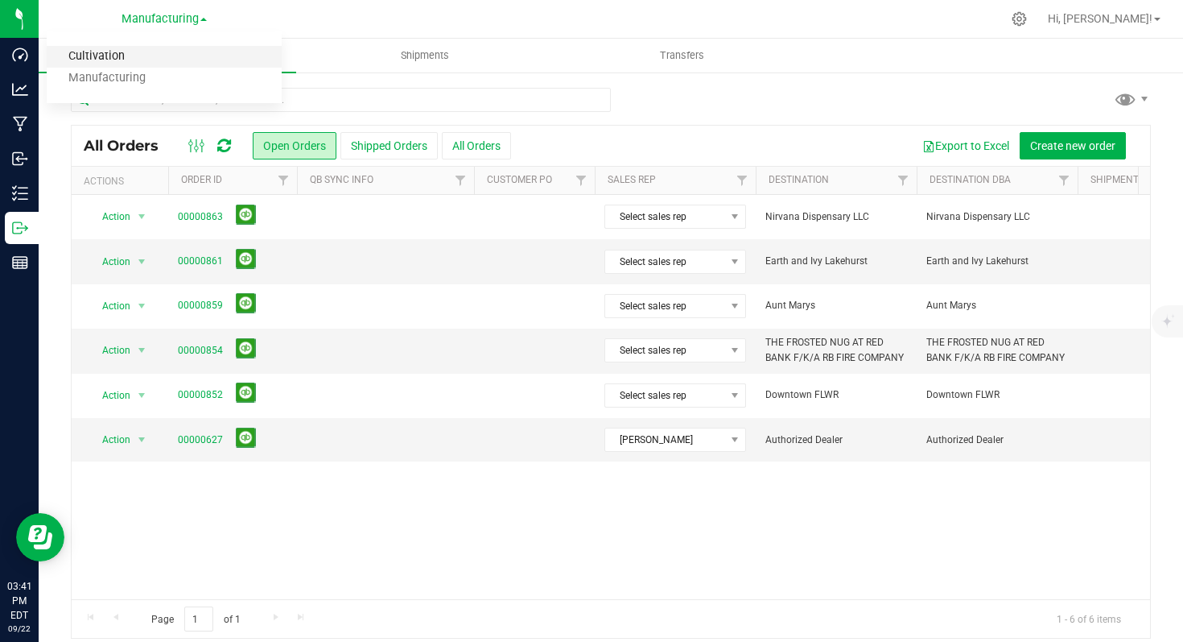
click at [156, 58] on link "Cultivation" at bounding box center [164, 57] width 235 height 22
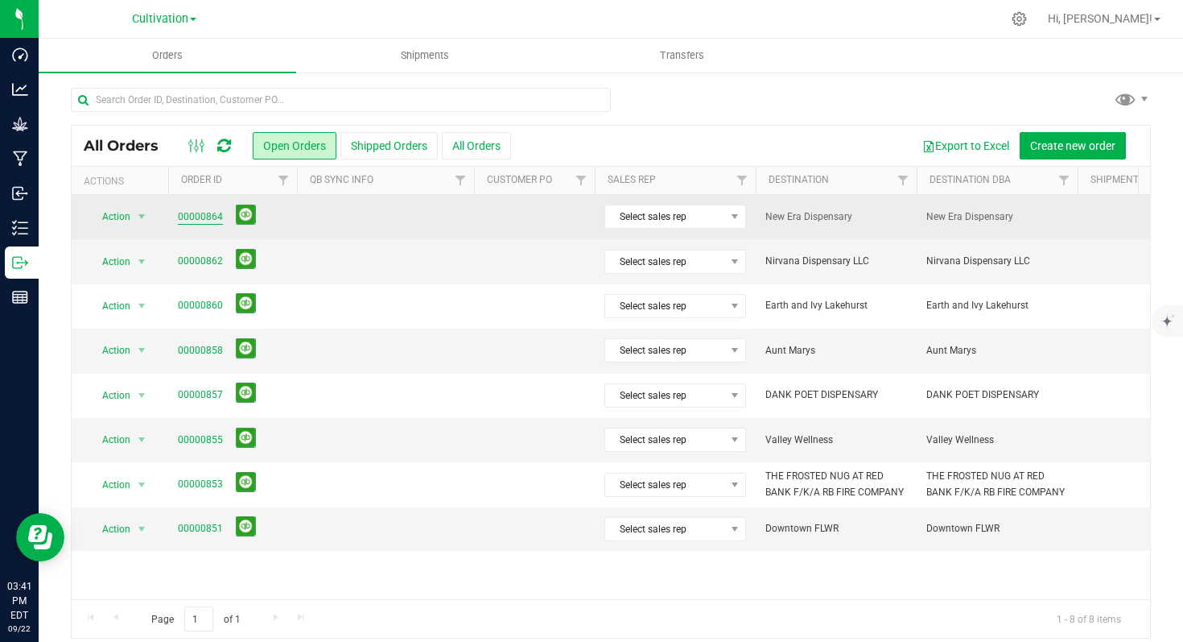
click at [202, 217] on link "00000864" at bounding box center [200, 216] width 45 height 15
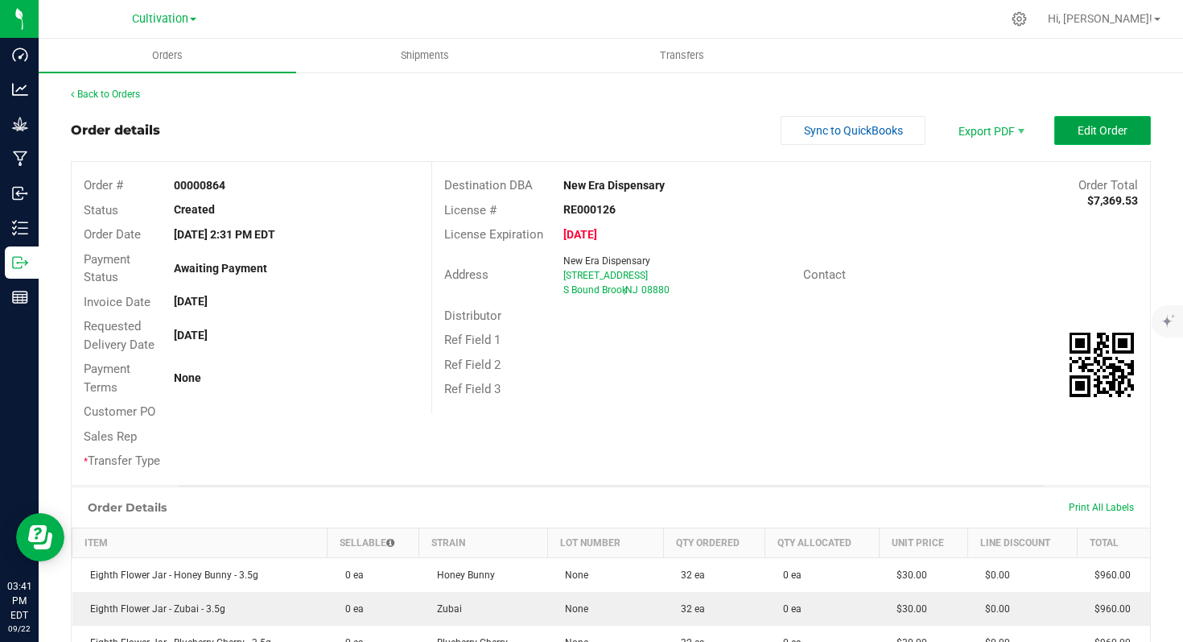
click at [1081, 131] on span "Edit Order" at bounding box center [1103, 130] width 50 height 13
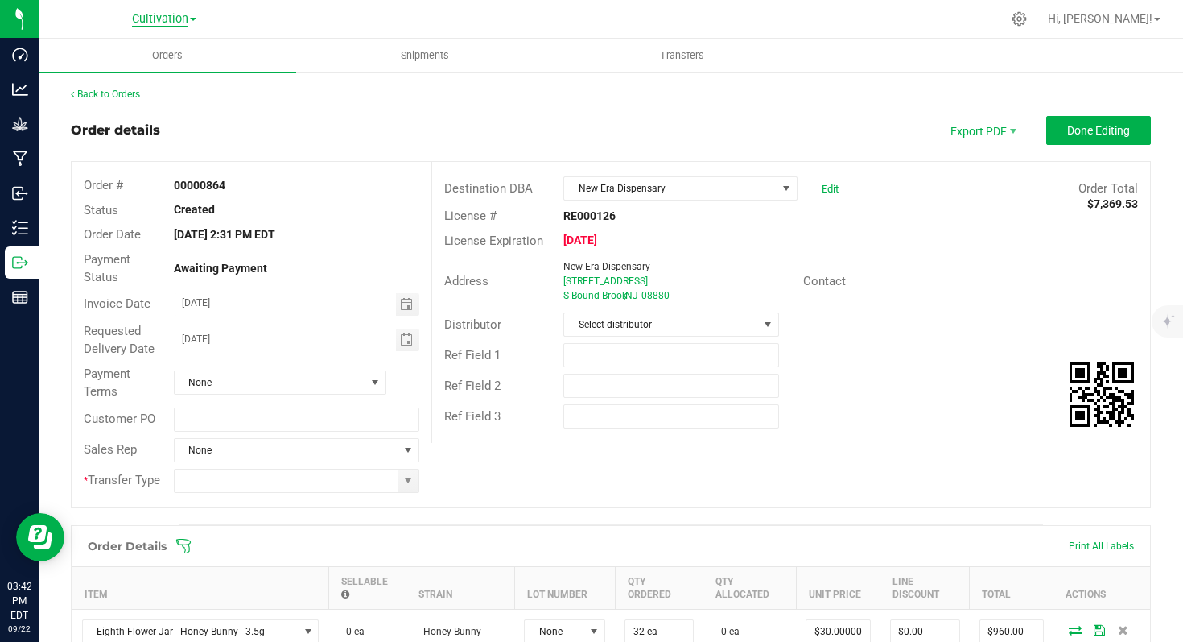
click at [170, 20] on span "Cultivation" at bounding box center [160, 19] width 56 height 14
click at [151, 52] on link "Cultivation" at bounding box center [164, 57] width 235 height 22
click at [168, 21] on span "Cultivation" at bounding box center [160, 19] width 56 height 14
click at [160, 76] on link "Manufacturing" at bounding box center [164, 79] width 235 height 22
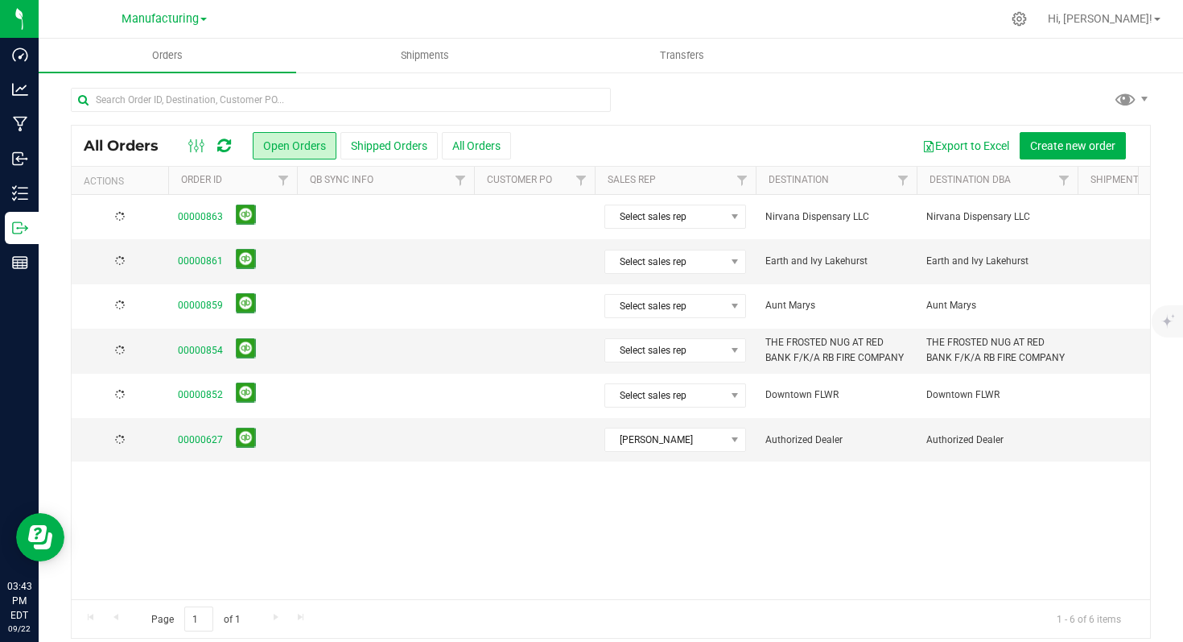
click at [188, 19] on span "Manufacturing" at bounding box center [160, 19] width 77 height 14
click at [166, 56] on link "Cultivation" at bounding box center [164, 57] width 235 height 22
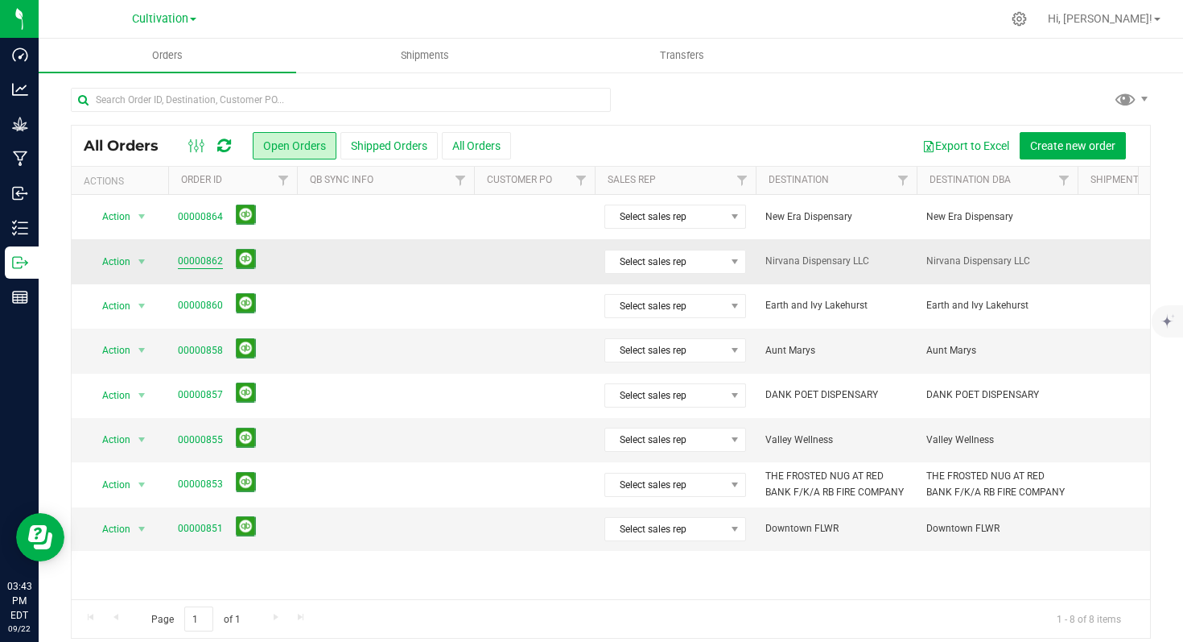
click at [192, 263] on link "00000862" at bounding box center [200, 261] width 45 height 15
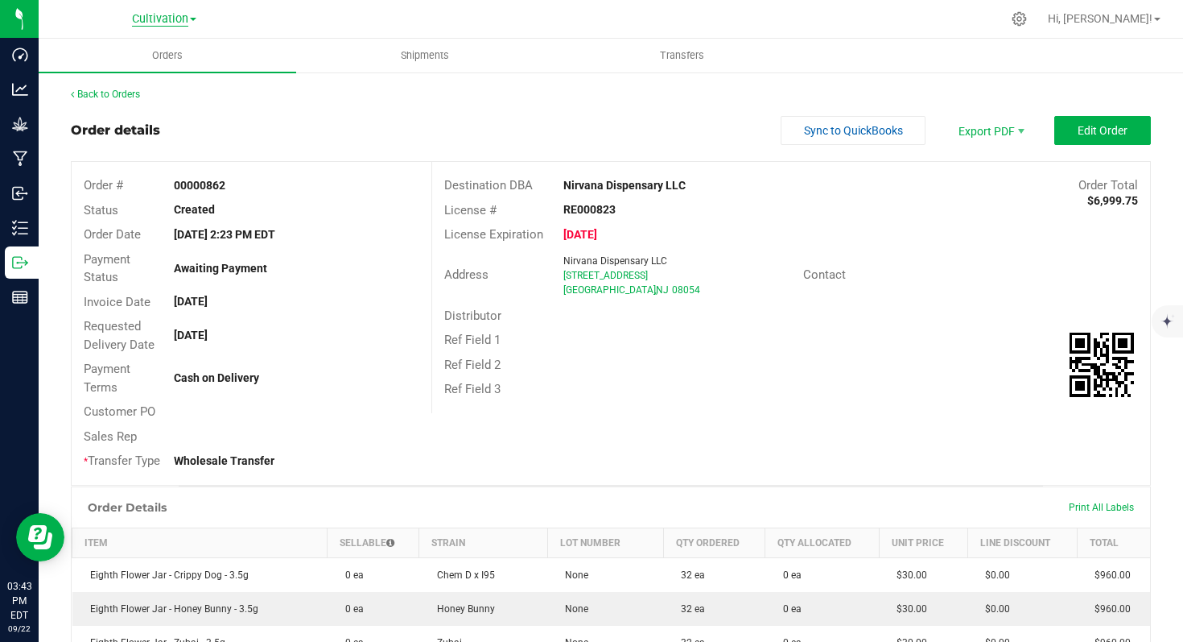
click at [179, 19] on span "Cultivation" at bounding box center [160, 19] width 56 height 14
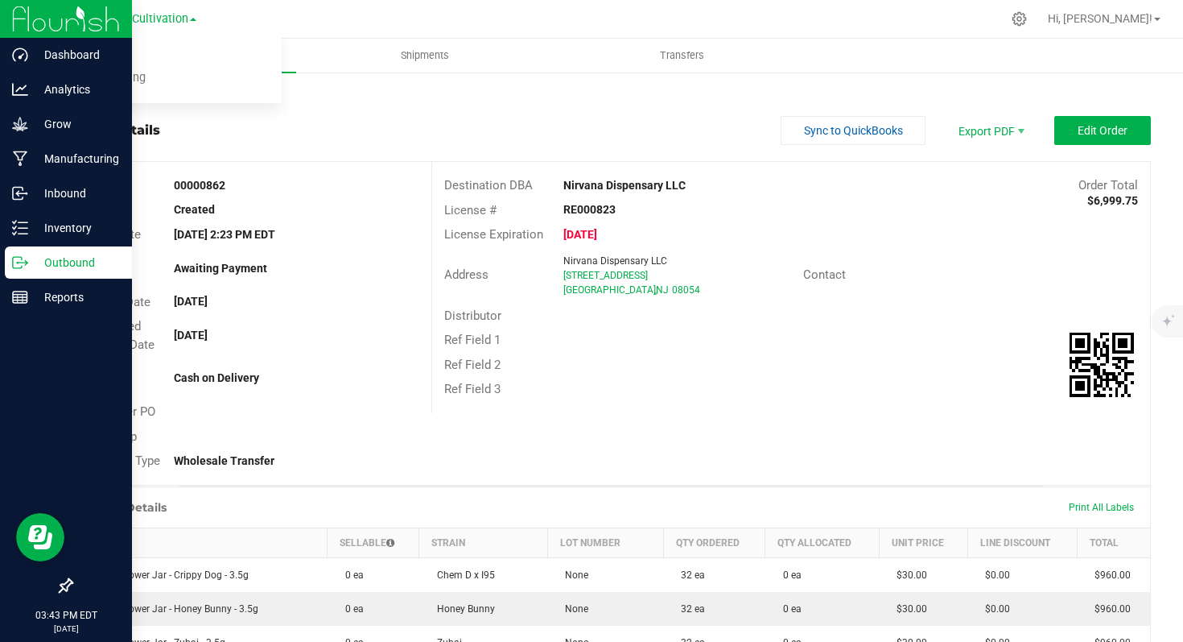
click at [17, 267] on icon at bounding box center [20, 262] width 16 height 16
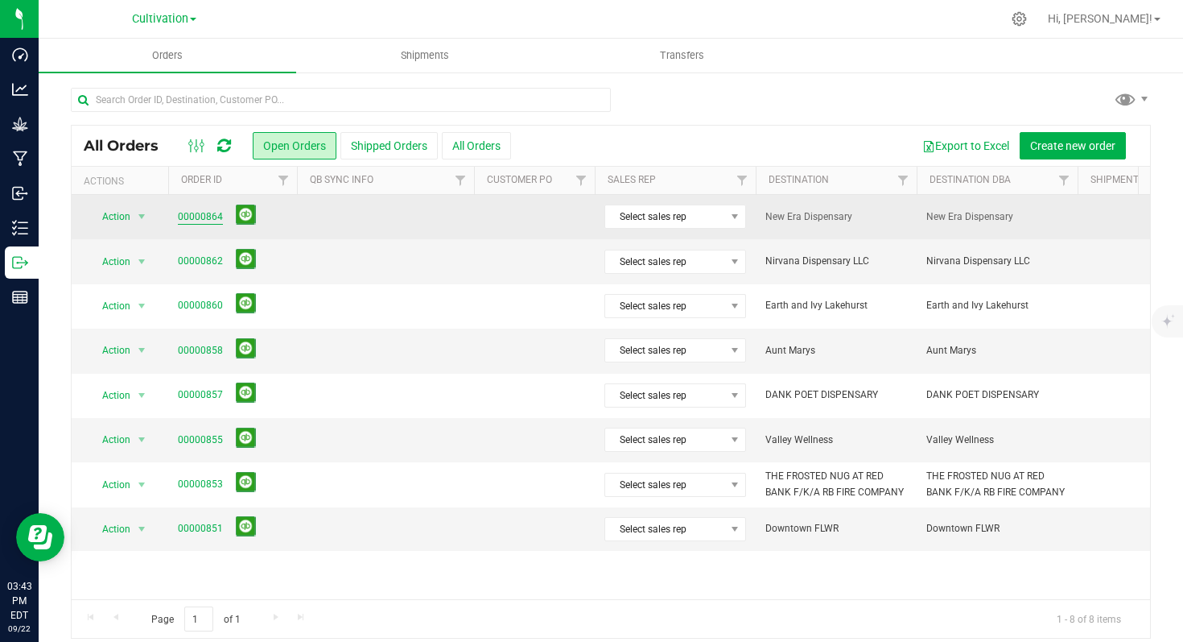
click at [188, 216] on link "00000864" at bounding box center [200, 216] width 45 height 15
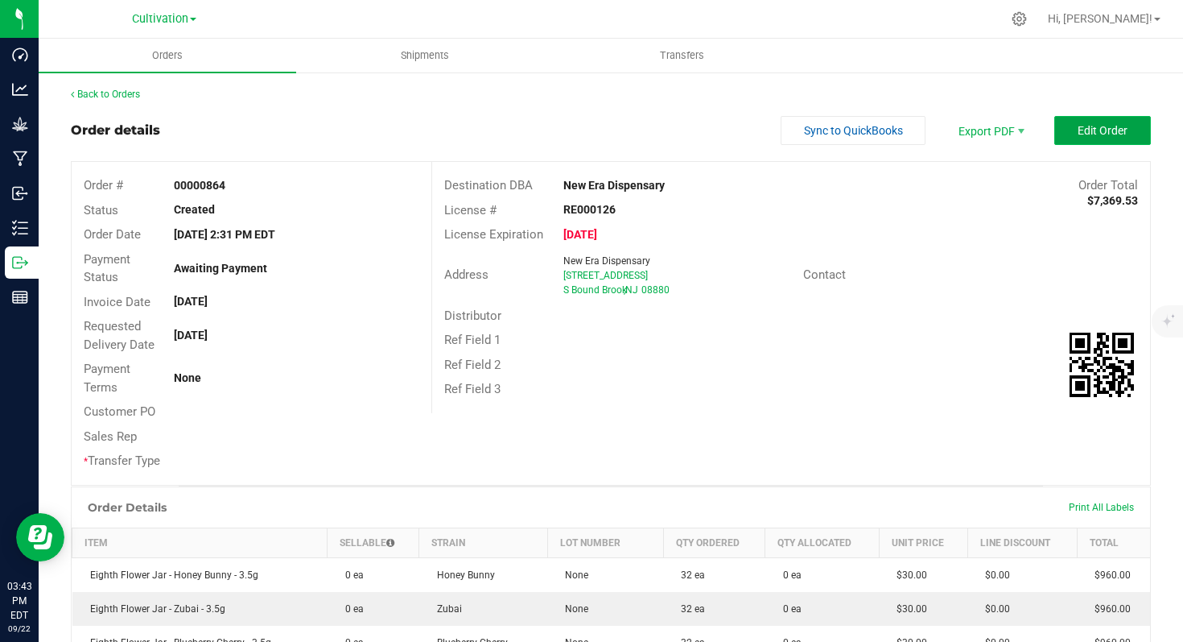
click at [1078, 126] on span "Edit Order" at bounding box center [1103, 130] width 50 height 13
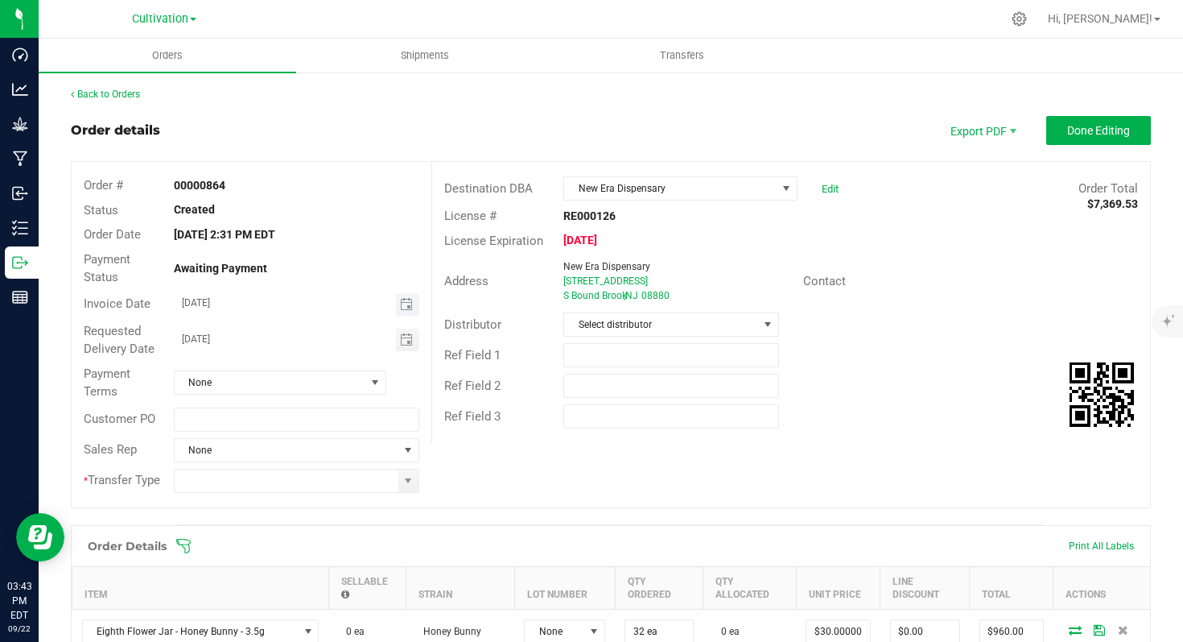
click at [410, 305] on span "Toggle calendar" at bounding box center [407, 304] width 23 height 23
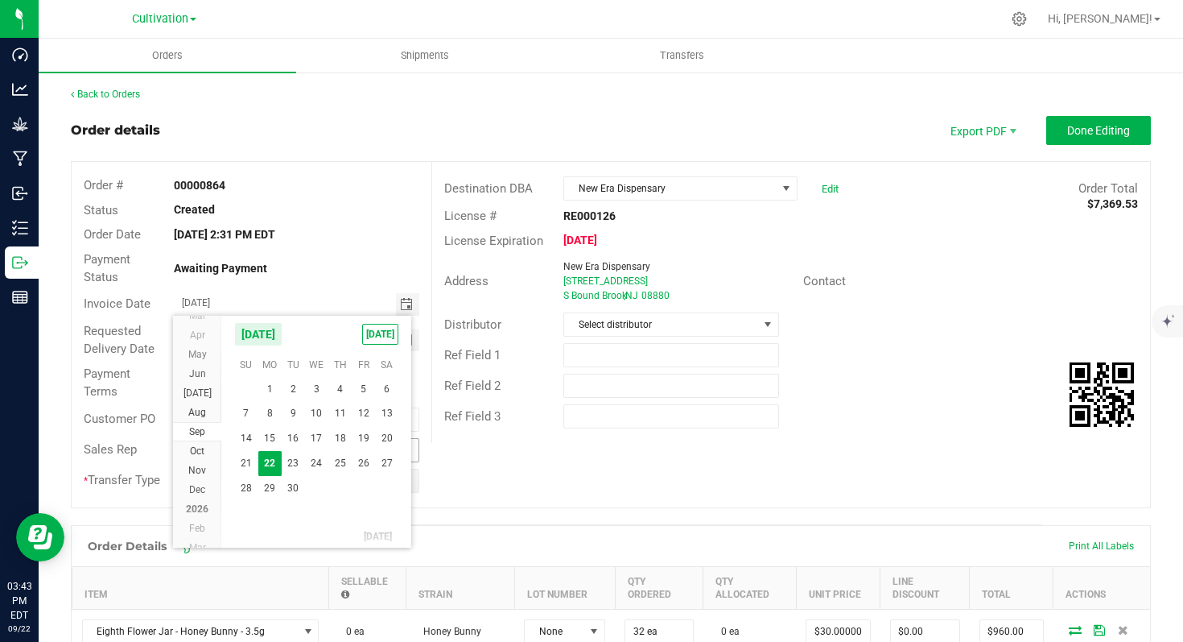
click at [298, 456] on span "23" at bounding box center [293, 463] width 23 height 25
type input "[DATE]"
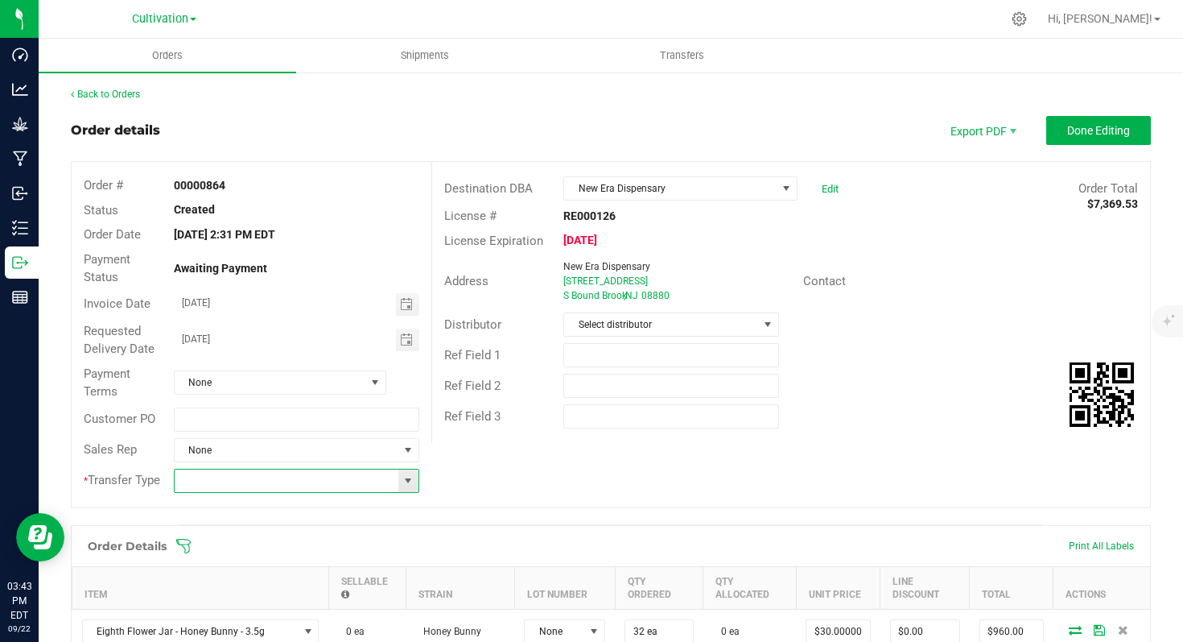
click at [326, 488] on input at bounding box center [287, 480] width 224 height 23
click at [405, 487] on span at bounding box center [408, 480] width 13 height 13
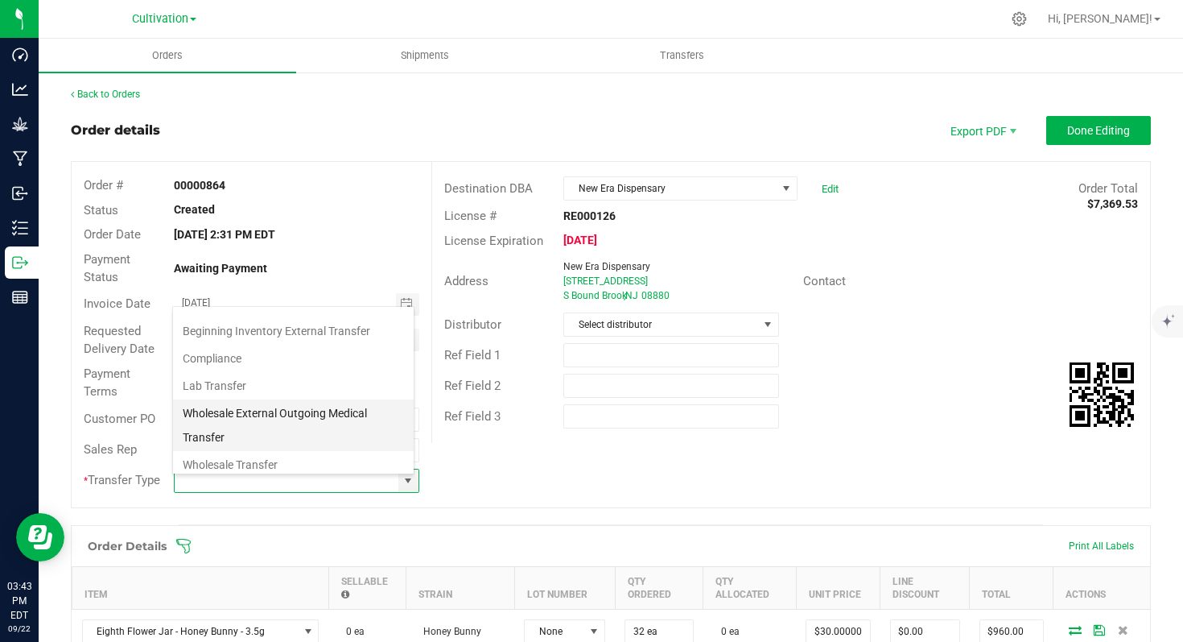
scroll to position [27, 0]
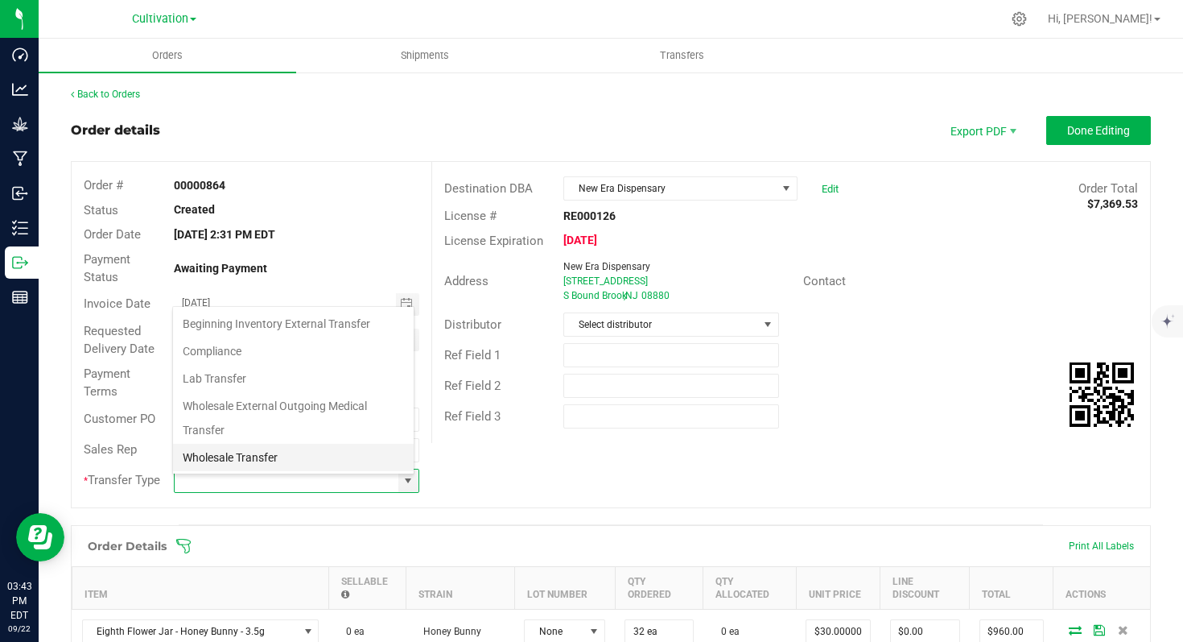
click at [307, 451] on li "Wholesale Transfer" at bounding box center [293, 457] width 241 height 27
type input "Wholesale Transfer"
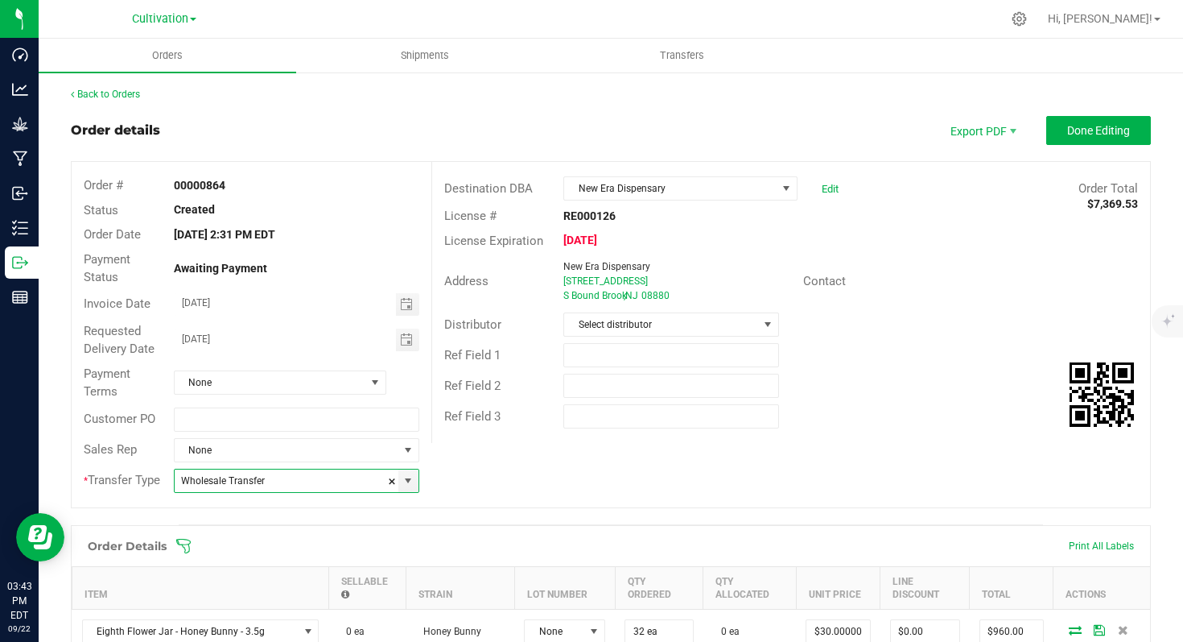
click at [641, 501] on div "Order # 00000864 Status Created Order Date [DATE] 2:31 PM EDT Payment Status Aw…" at bounding box center [611, 334] width 1079 height 345
click at [1067, 133] on span "Done Editing" at bounding box center [1098, 130] width 63 height 13
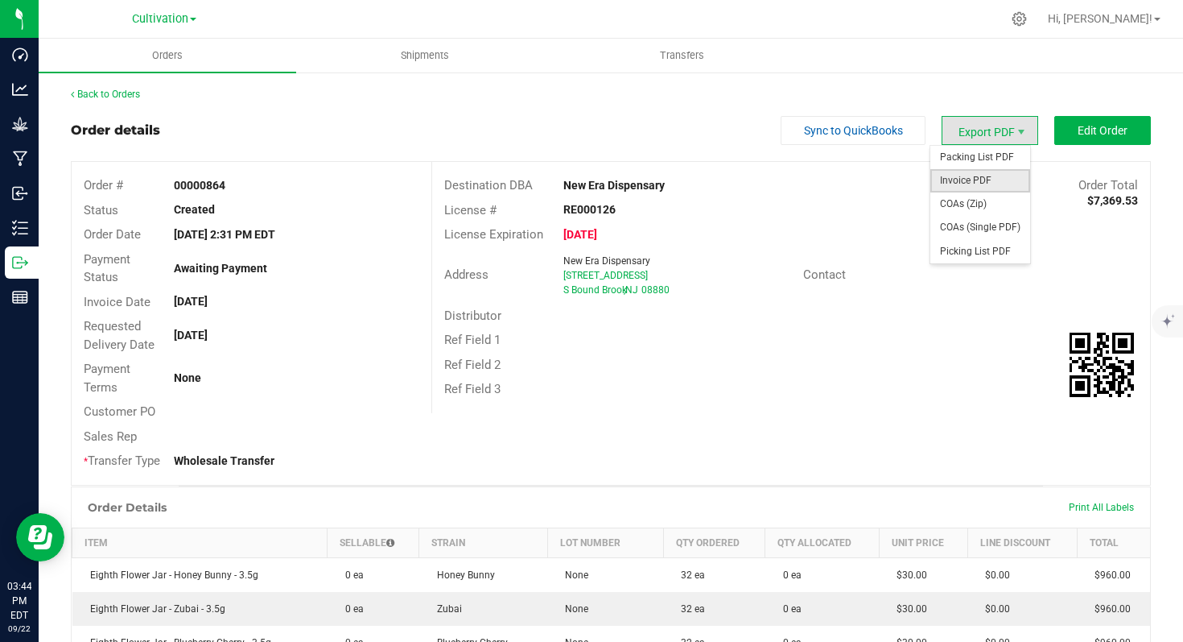
click at [984, 182] on span "Invoice PDF" at bounding box center [981, 180] width 100 height 23
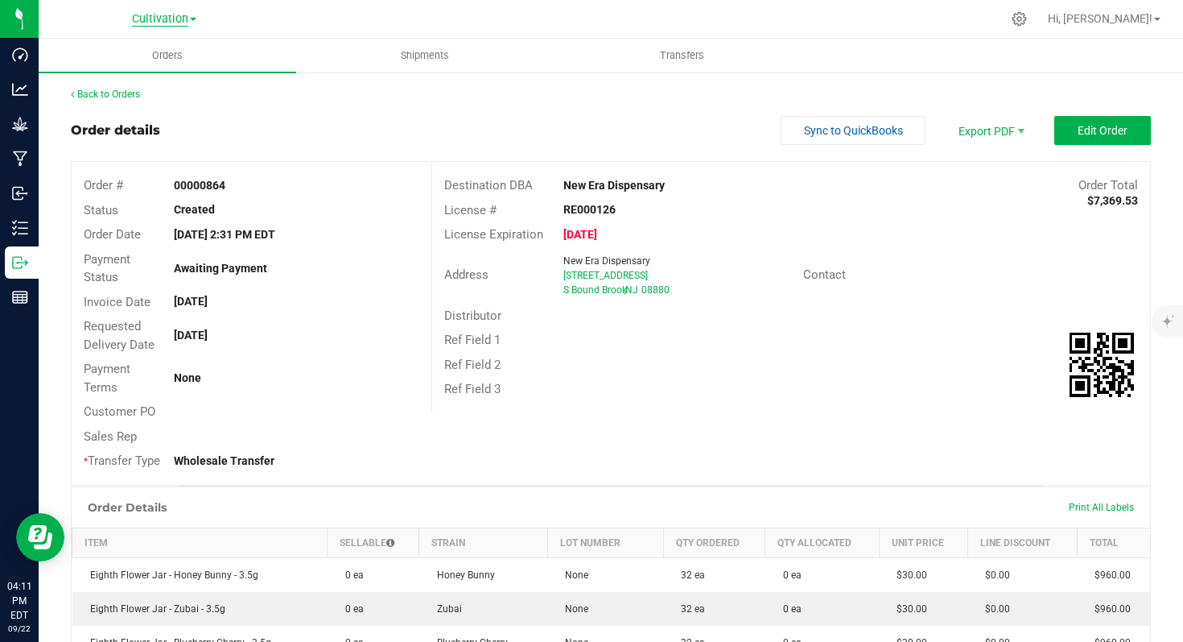
click at [167, 19] on span "Cultivation" at bounding box center [160, 19] width 56 height 14
click at [141, 72] on link "Manufacturing" at bounding box center [164, 79] width 235 height 22
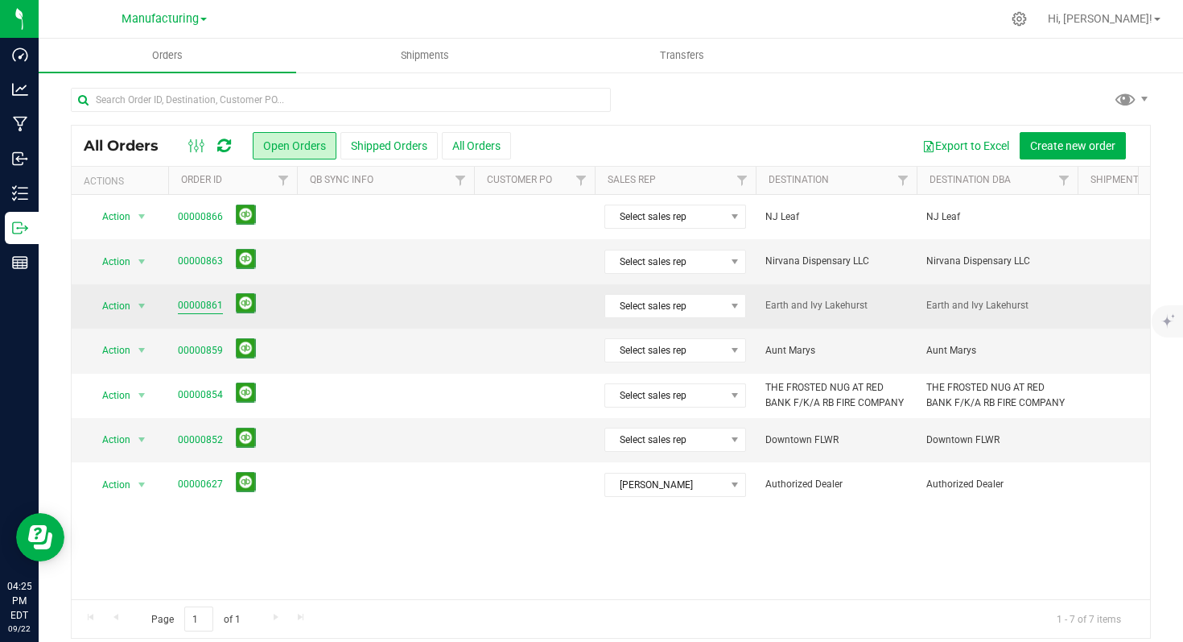
click at [193, 305] on link "00000861" at bounding box center [200, 305] width 45 height 15
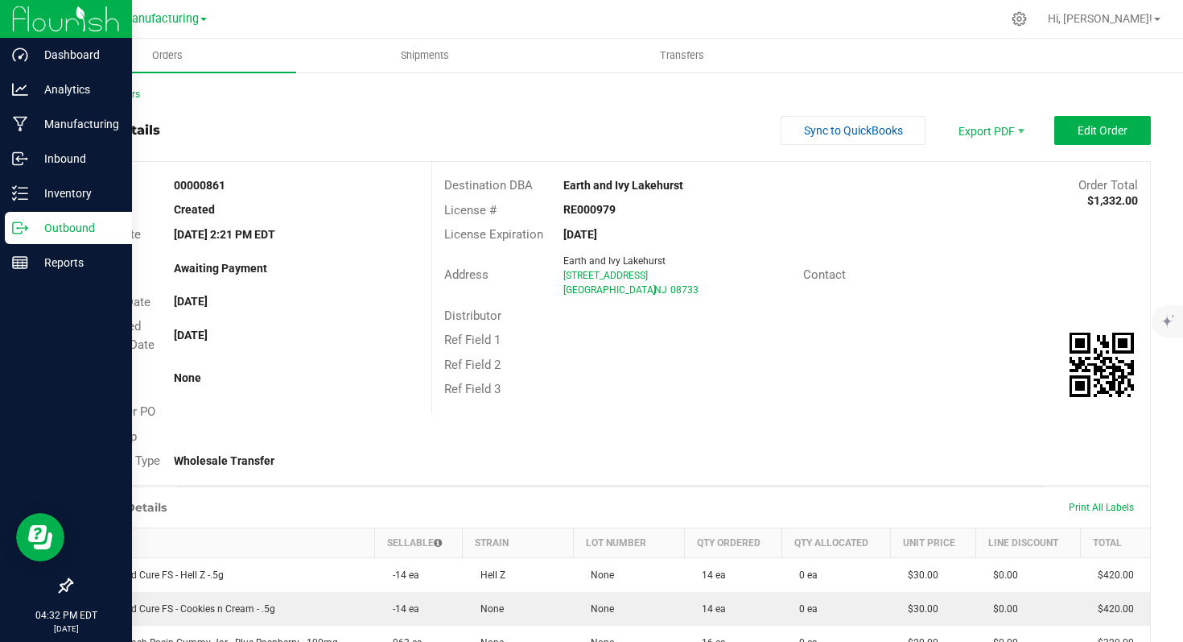
click at [57, 226] on p "Outbound" at bounding box center [76, 227] width 97 height 19
